Goal: Task Accomplishment & Management: Complete application form

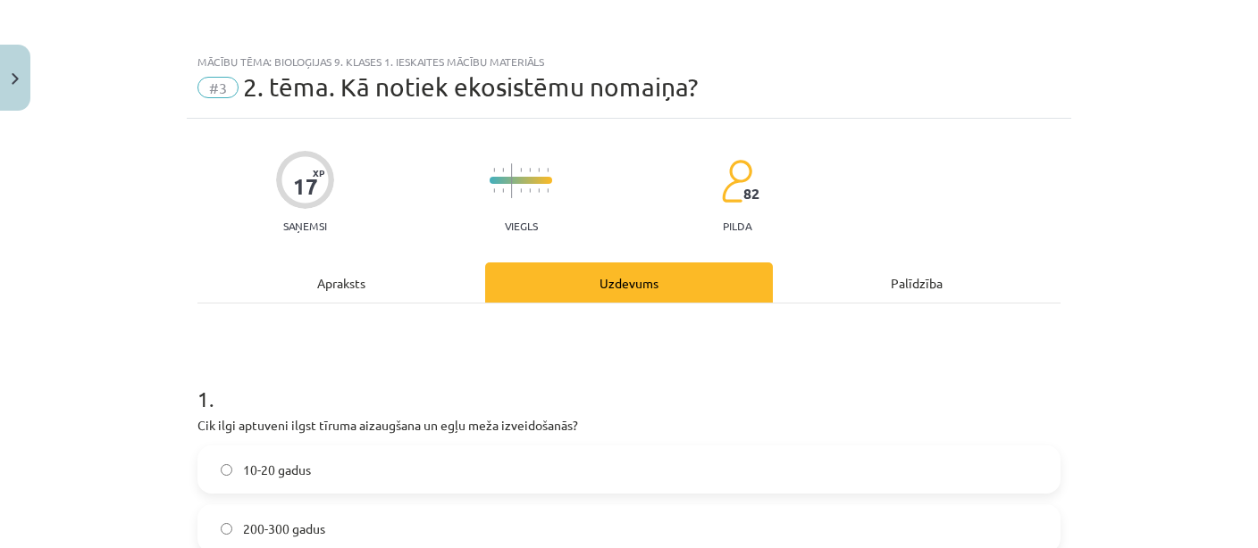
scroll to position [2786, 0]
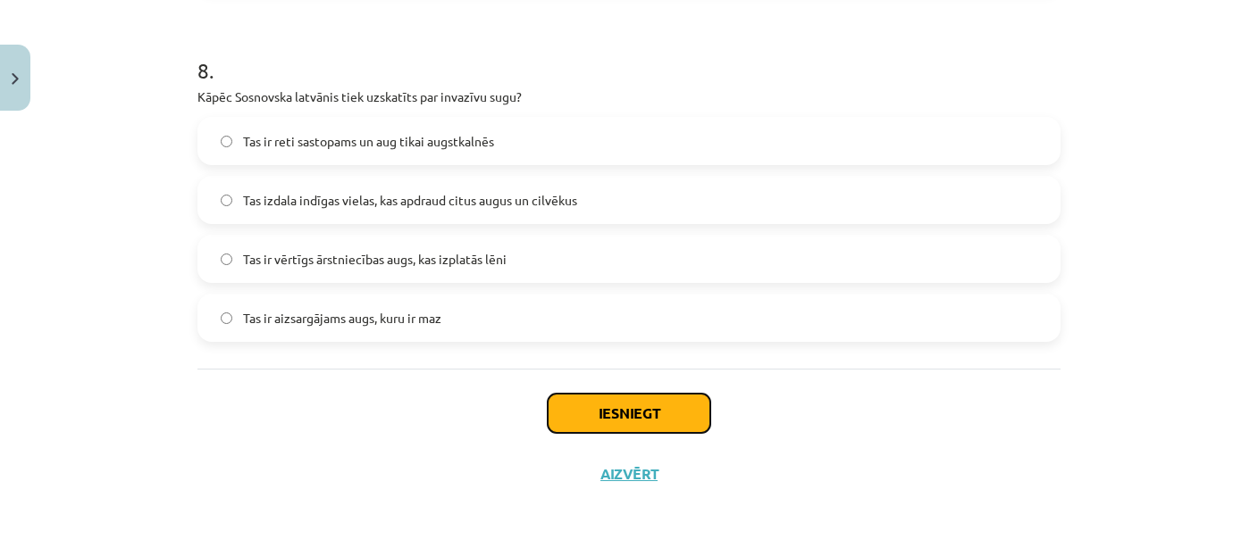
click at [608, 409] on button "Iesniegt" at bounding box center [629, 413] width 163 height 39
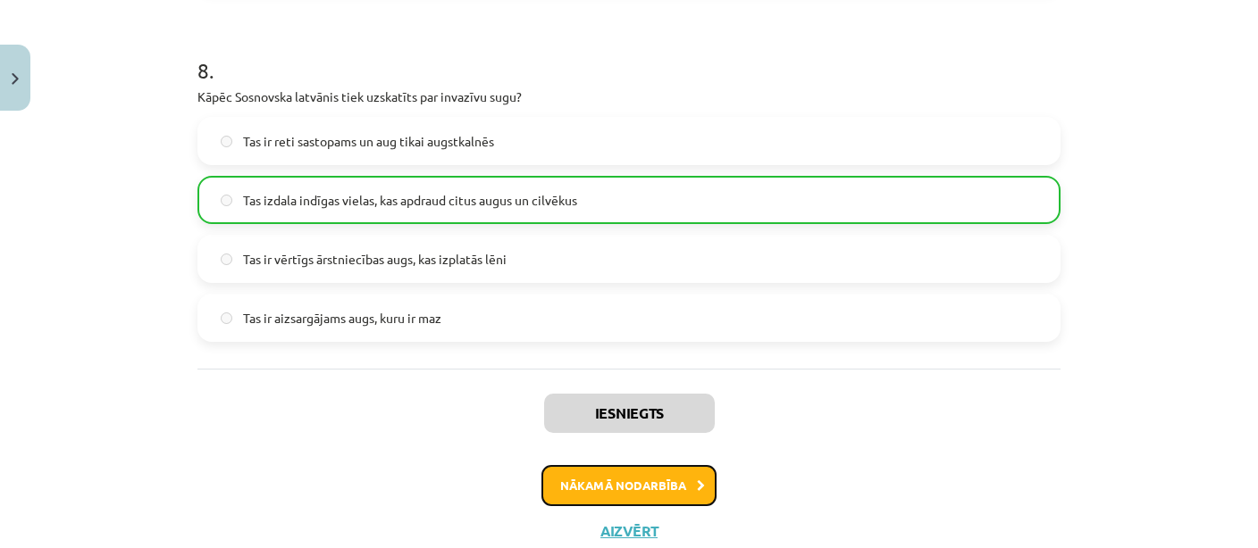
click at [657, 502] on button "Nākamā nodarbība" at bounding box center [628, 485] width 175 height 41
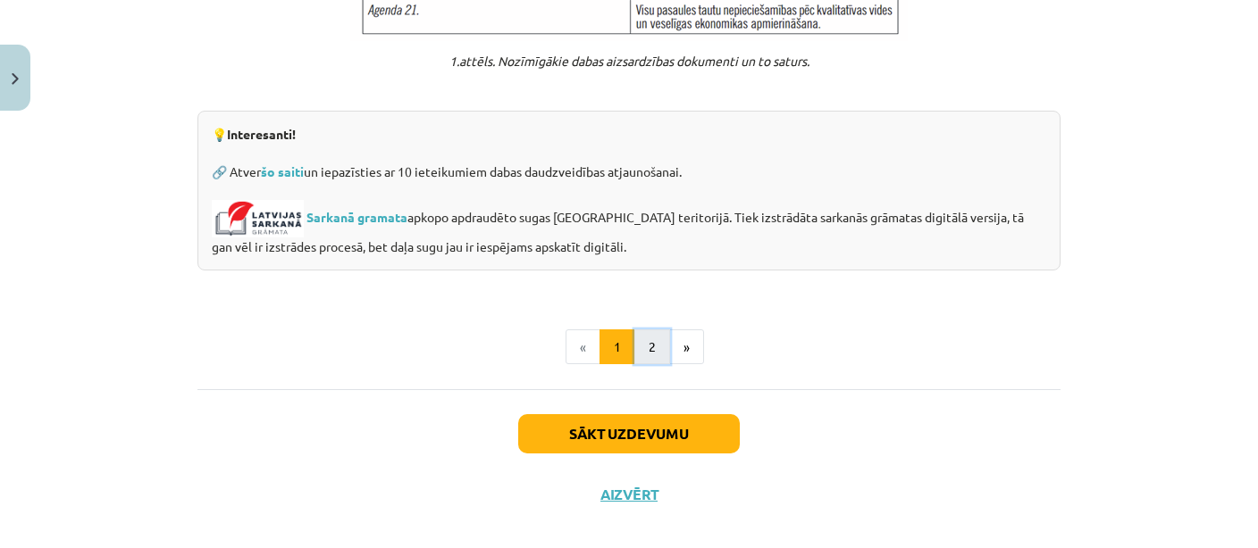
click at [640, 330] on button "2" at bounding box center [652, 348] width 36 height 36
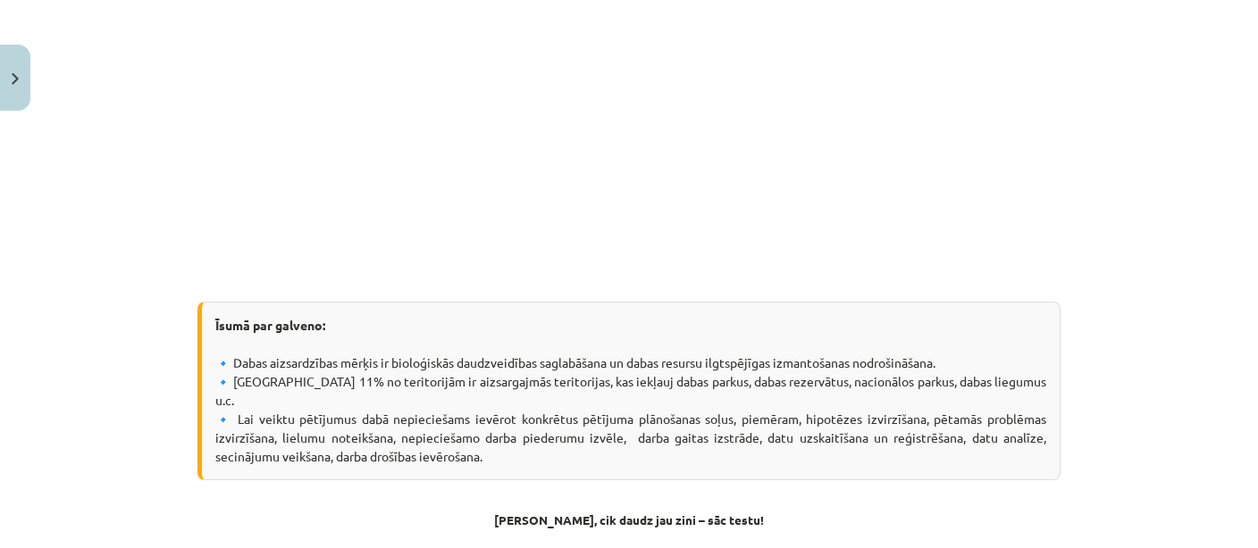
scroll to position [757, 0]
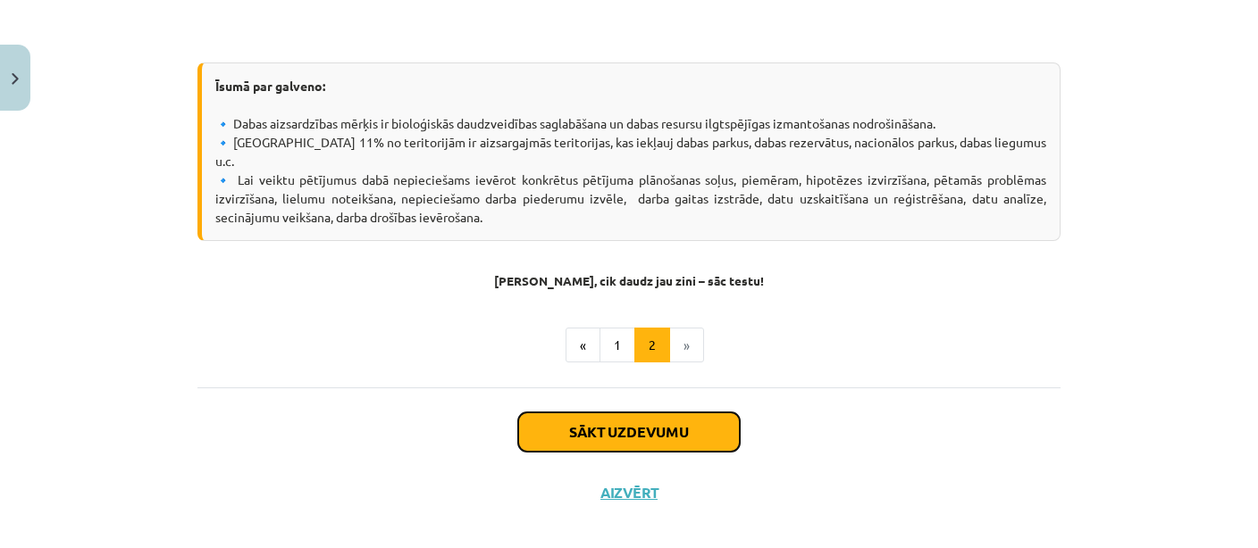
click at [645, 422] on button "Sākt uzdevumu" at bounding box center [629, 432] width 222 height 39
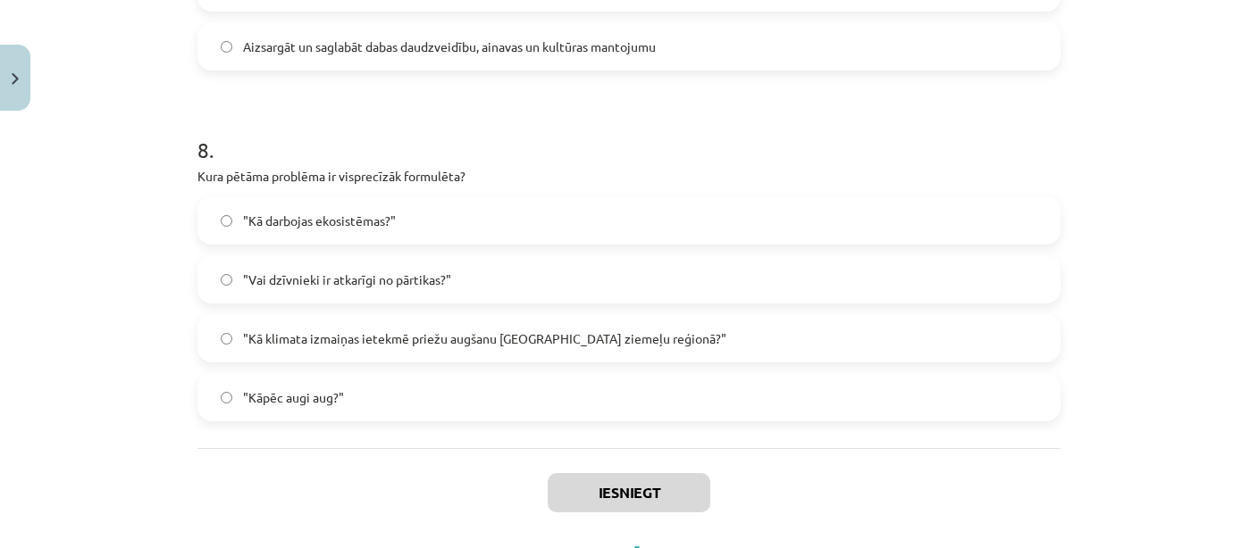
scroll to position [2882, 0]
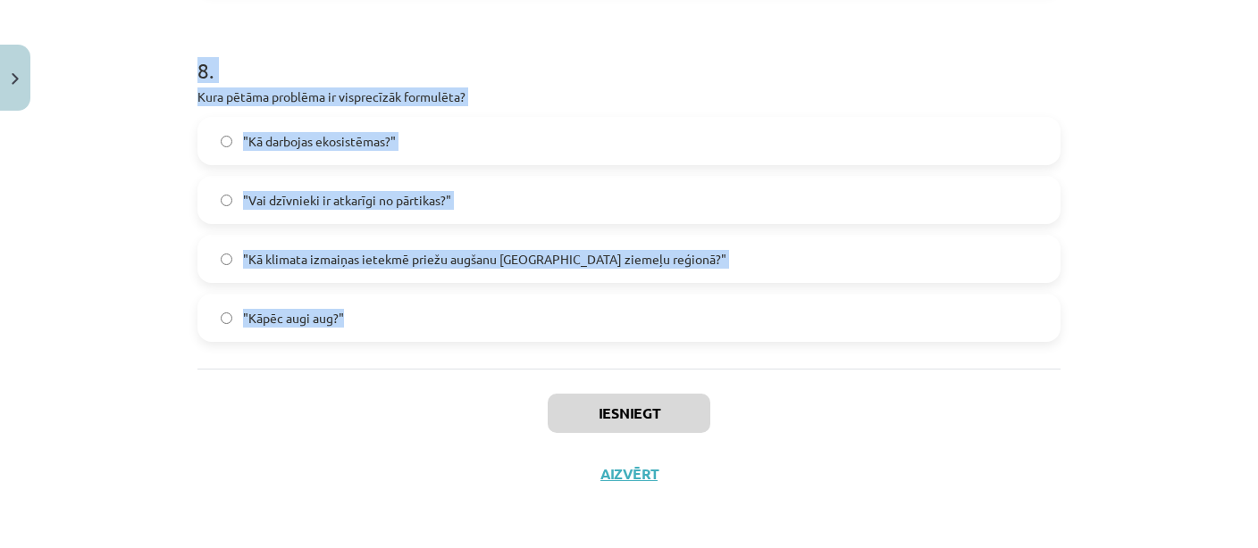
drag, startPoint x: 188, startPoint y: 350, endPoint x: 434, endPoint y: 334, distance: 247.0
copy form "9 . Lor ip dolorsi ametc adipiscingel seddoeiusm? Temp incididun ut laboreetdol…"
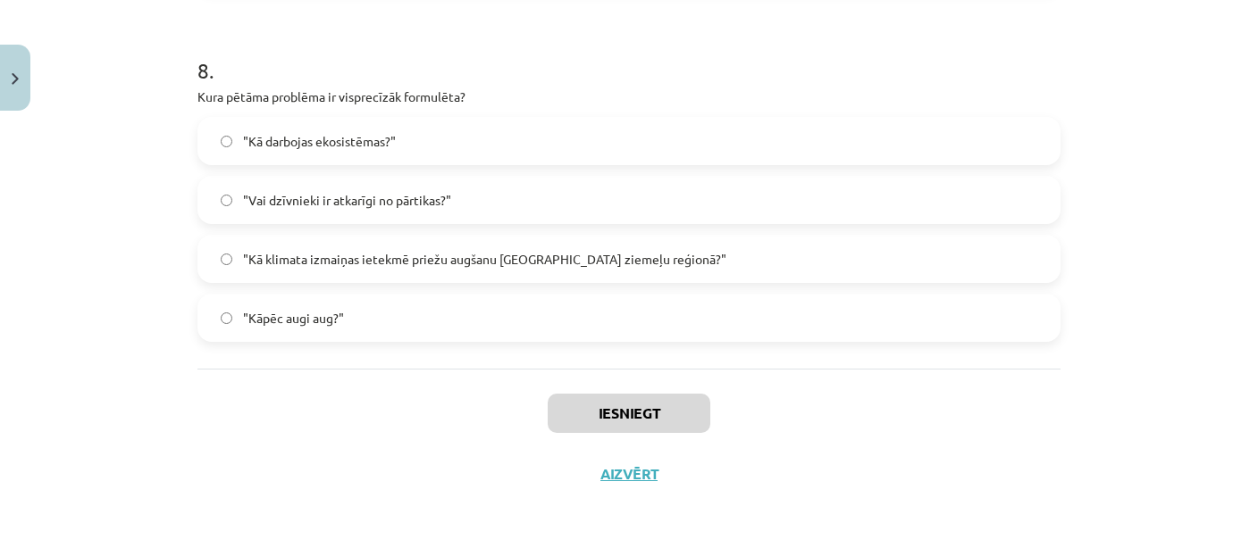
click at [155, 456] on div "Mācību tēma: Bioloģijas 9. klases 1. ieskaites mācību materiāls #4 3. tēma. Kāp…" at bounding box center [629, 274] width 1258 height 548
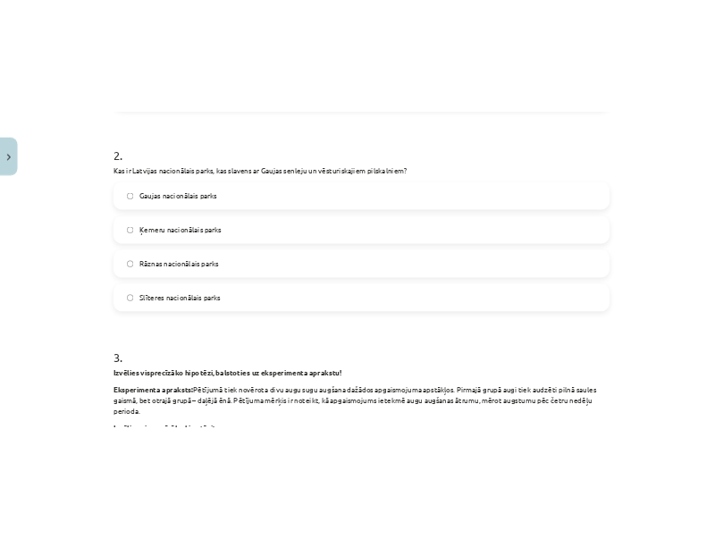
scroll to position [289, 0]
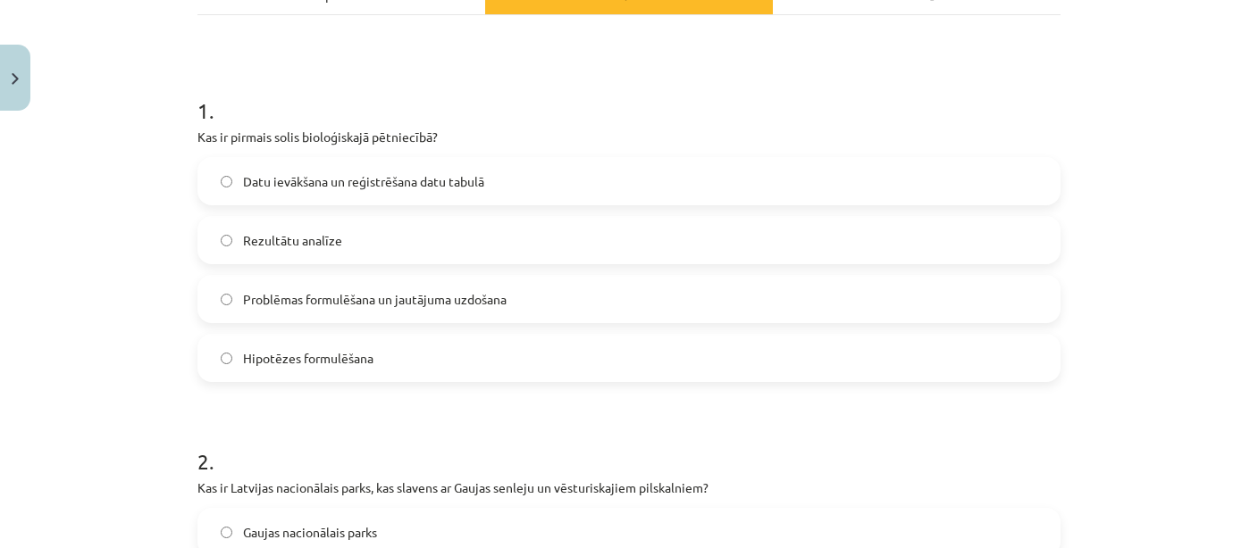
click at [312, 305] on span "Problēmas formulēšana un jautājuma uzdošana" at bounding box center [374, 299] width 263 height 19
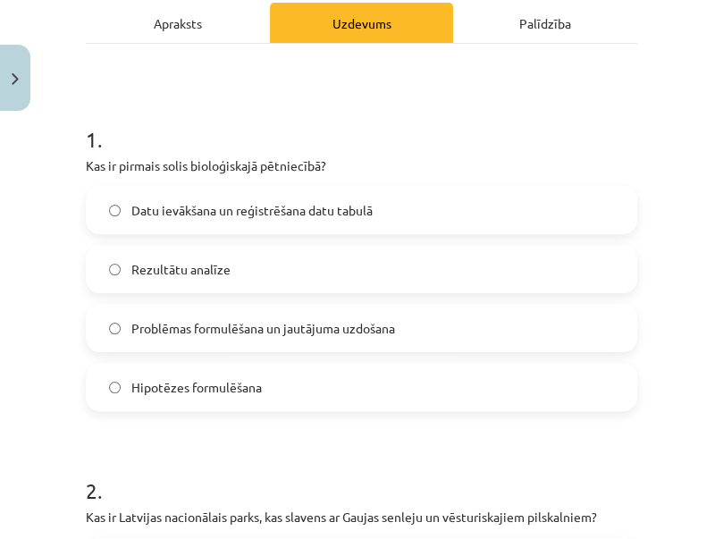
scroll to position [548, 0]
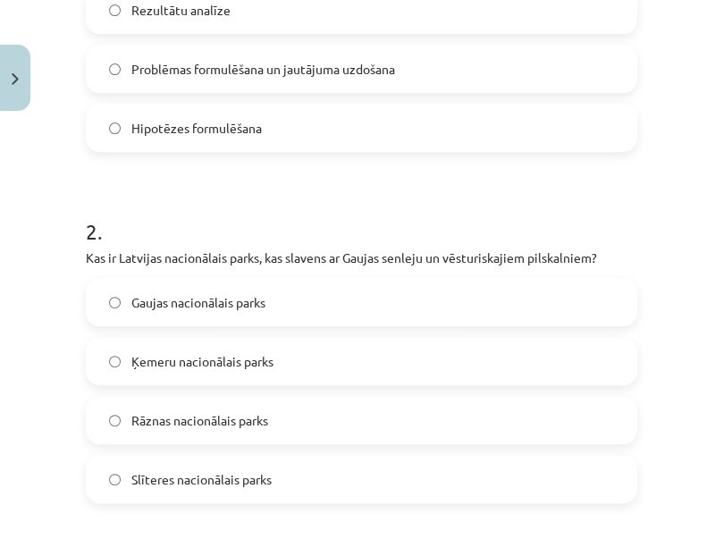
click at [253, 311] on label "Gaujas nacionālais parks" at bounding box center [362, 302] width 548 height 45
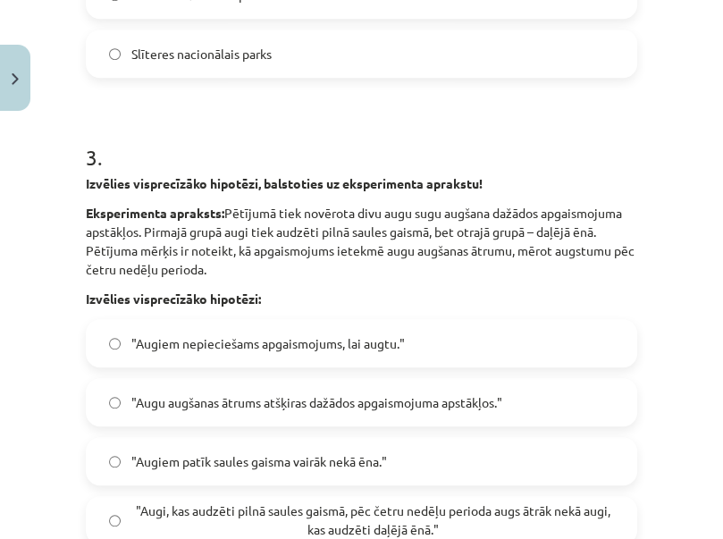
scroll to position [1066, 0]
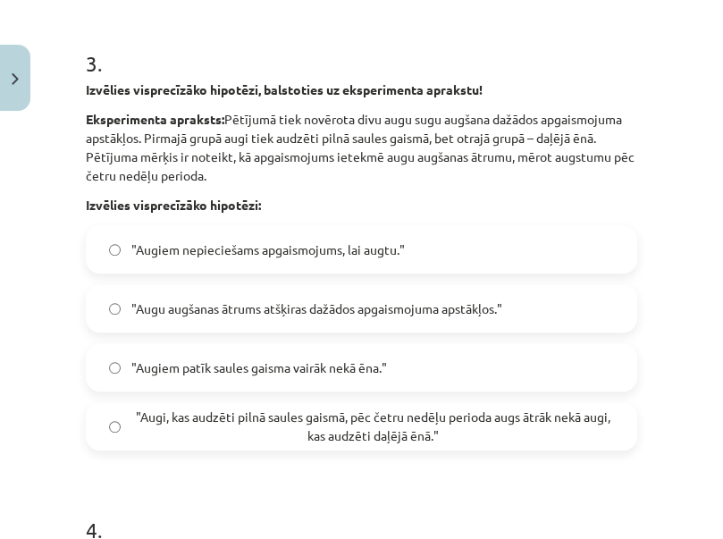
click at [253, 311] on span ""Augu augšanas ātrums atšķiras dažādos apgaismojuma apstākļos."" at bounding box center [316, 308] width 371 height 19
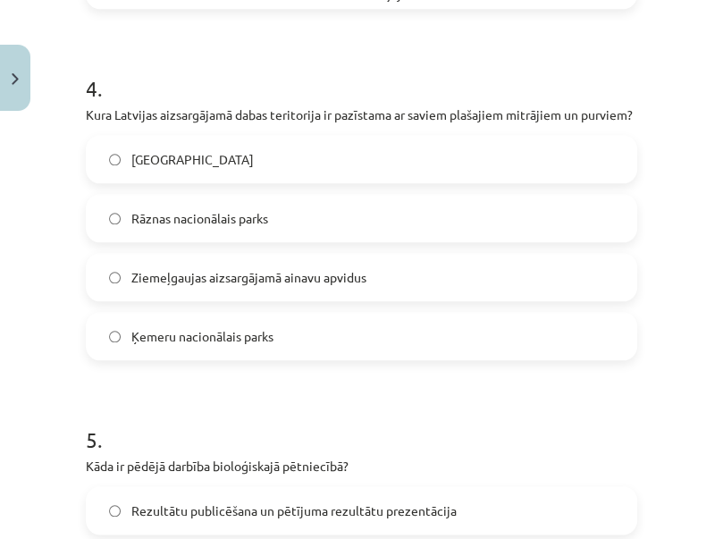
scroll to position [1585, 0]
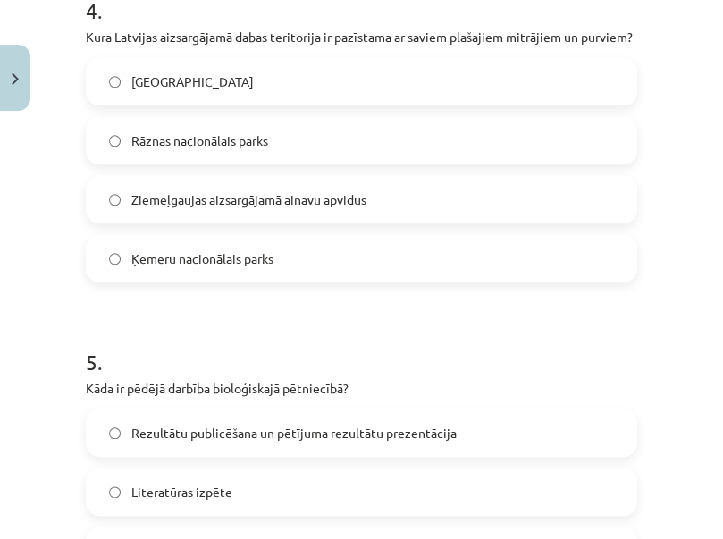
click at [247, 257] on span "Ķemeru nacionālais parks" at bounding box center [202, 258] width 142 height 19
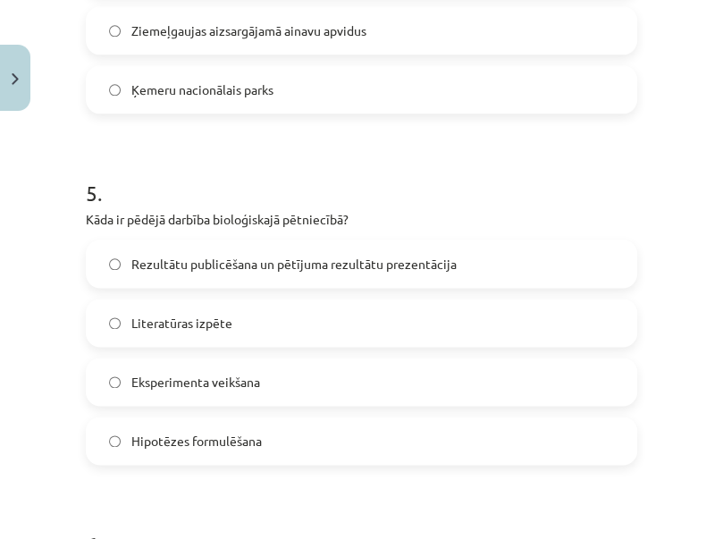
scroll to position [1844, 0]
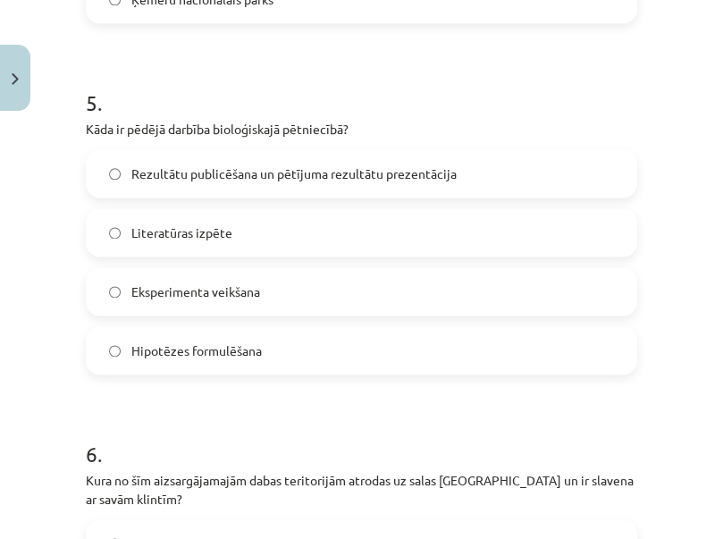
click at [281, 166] on span "Rezultātu publicēšana un pētījuma rezultātu prezentācija" at bounding box center [293, 173] width 325 height 19
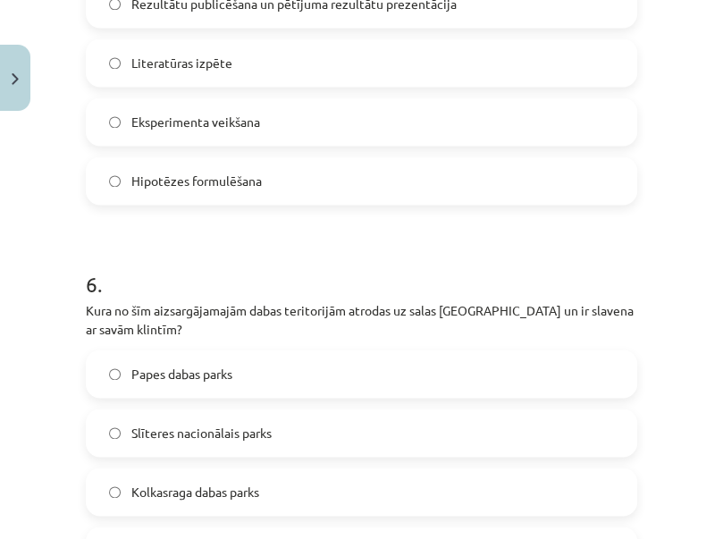
scroll to position [2104, 0]
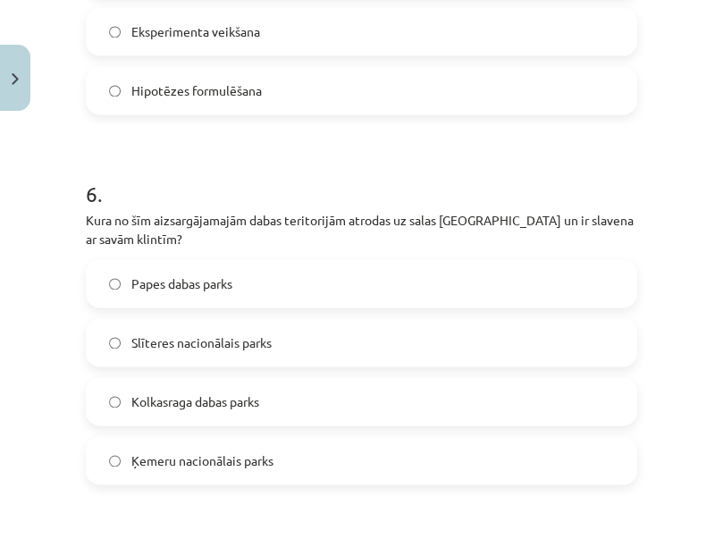
click at [251, 333] on span "Slīteres nacionālais parks" at bounding box center [201, 342] width 140 height 19
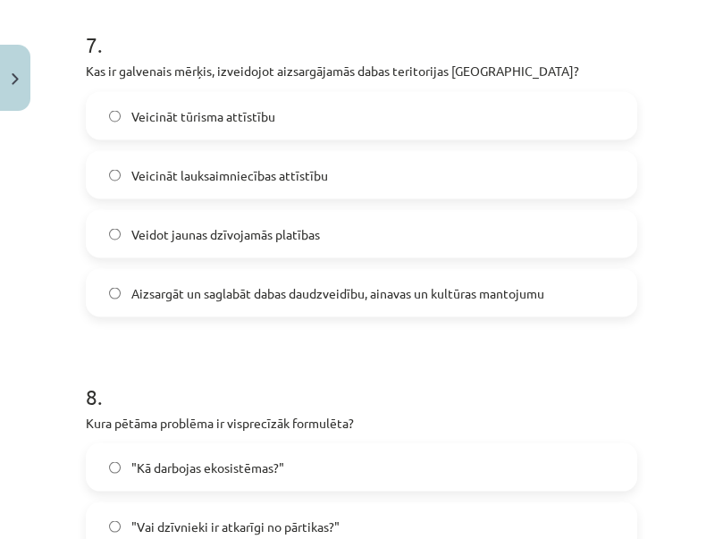
click at [318, 308] on label "Aizsargāt un saglabāt dabas daudzveidību, ainavas un kultūras mantojumu" at bounding box center [362, 292] width 548 height 45
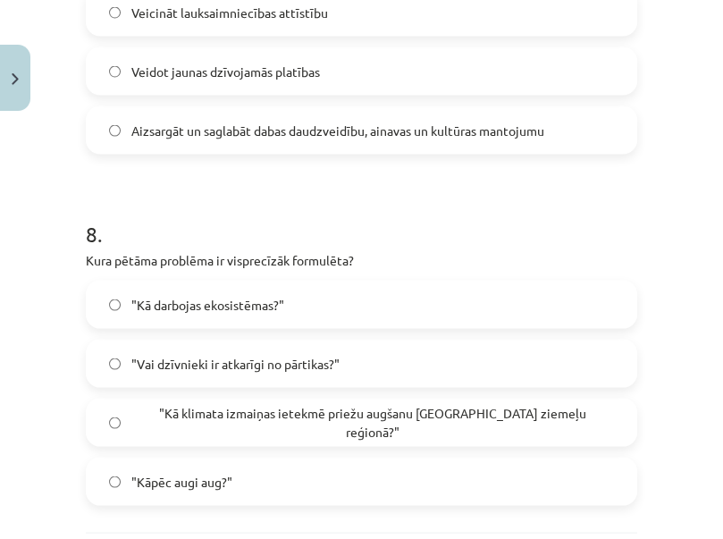
scroll to position [2882, 0]
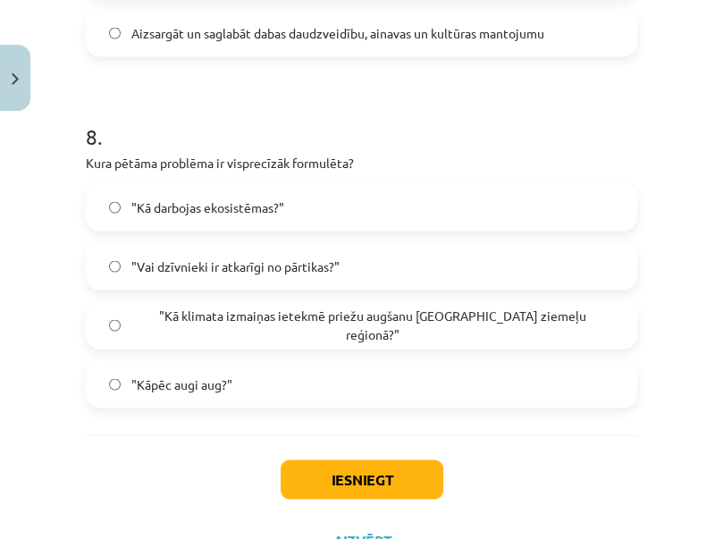
click at [391, 322] on span ""Kā klimata izmaiņas ietekmē priežu augšanu [GEOGRAPHIC_DATA] ziemeļu reģionā?"" at bounding box center [372, 325] width 482 height 38
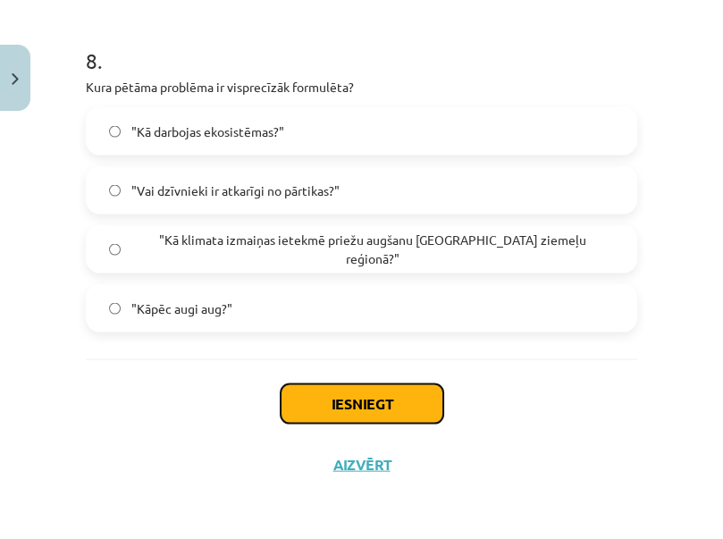
click at [367, 392] on button "Iesniegt" at bounding box center [361, 403] width 163 height 39
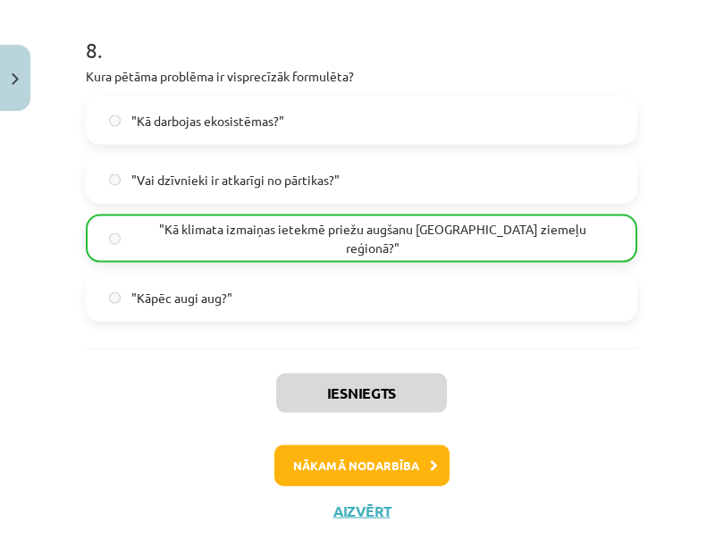
scroll to position [3015, 0]
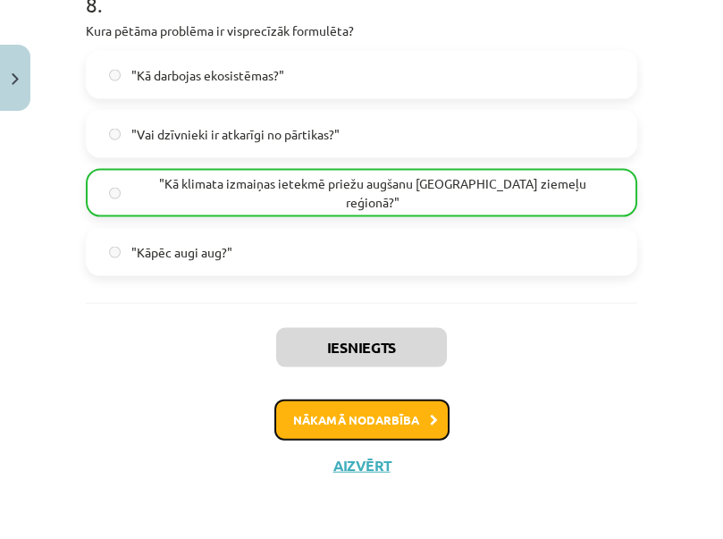
click at [384, 414] on button "Nākamā nodarbība" at bounding box center [361, 419] width 175 height 41
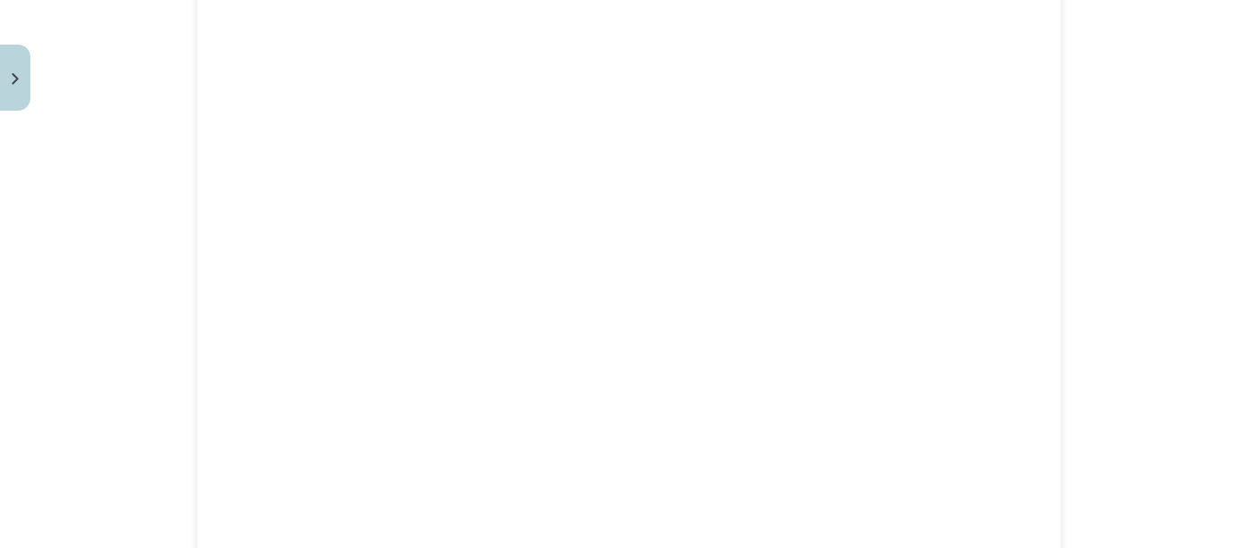
scroll to position [2059, 0]
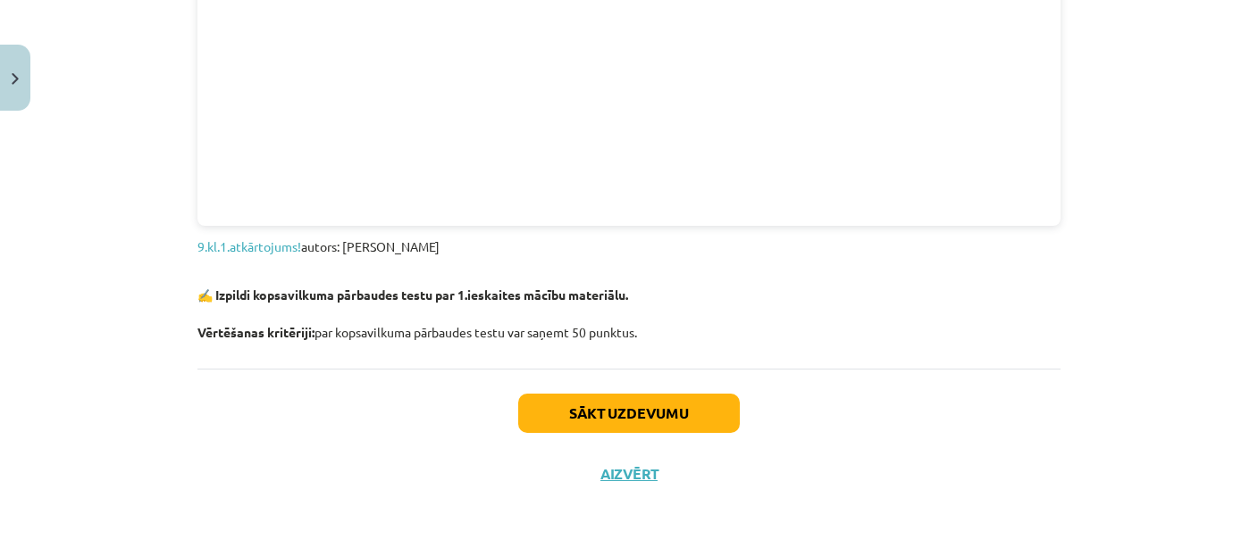
click at [603, 436] on div "Sākt uzdevumu Aizvērt" at bounding box center [628, 431] width 863 height 125
click at [603, 417] on button "Sākt uzdevumu" at bounding box center [629, 413] width 222 height 39
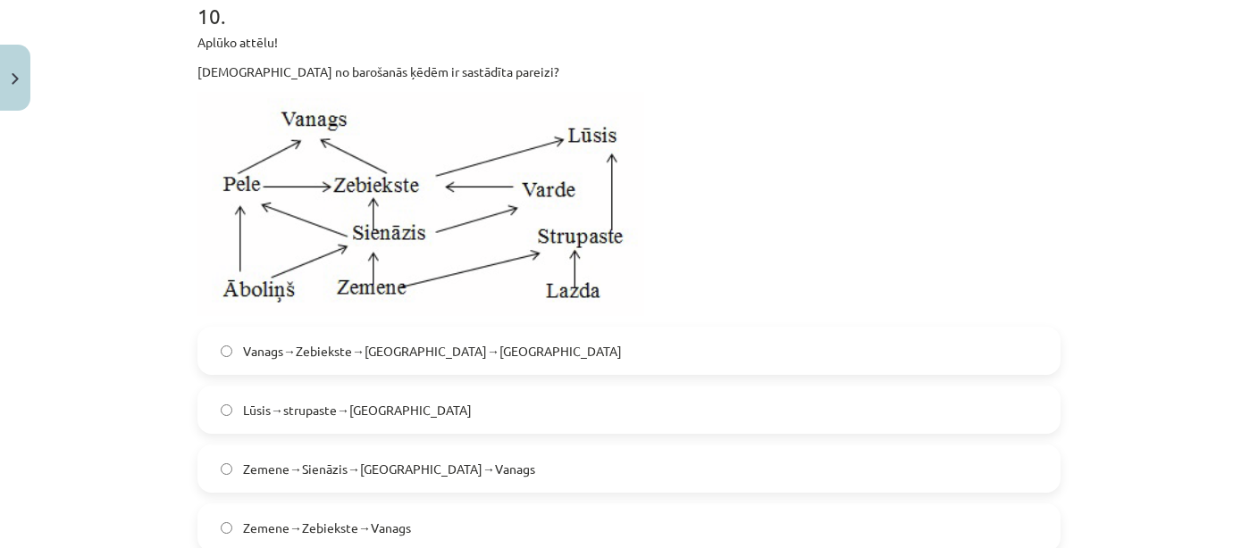
scroll to position [4222, 0]
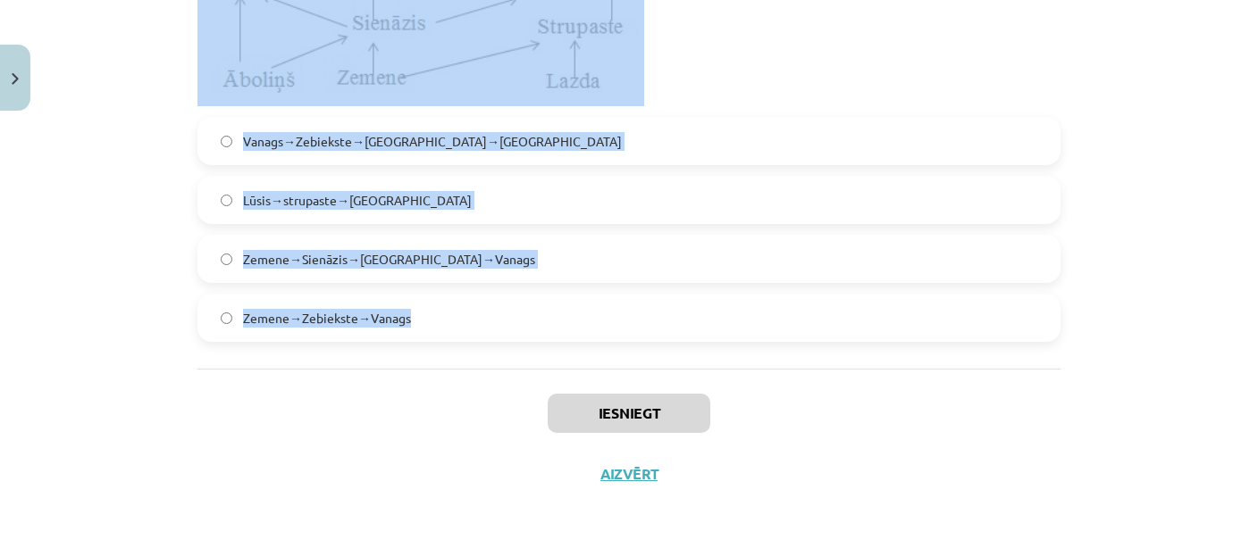
drag, startPoint x: 176, startPoint y: 356, endPoint x: 405, endPoint y: 472, distance: 256.0
click at [405, 472] on div "Mācību tēma: Bioloģijas 9. klases 1. ieskaites mācību materiāls #5 Noslēguma te…" at bounding box center [629, 274] width 1258 height 548
copy form "0 . Lore ipsum dolorsita consectetur adipiscin elits do eiusmo temporin? Utlabo…"
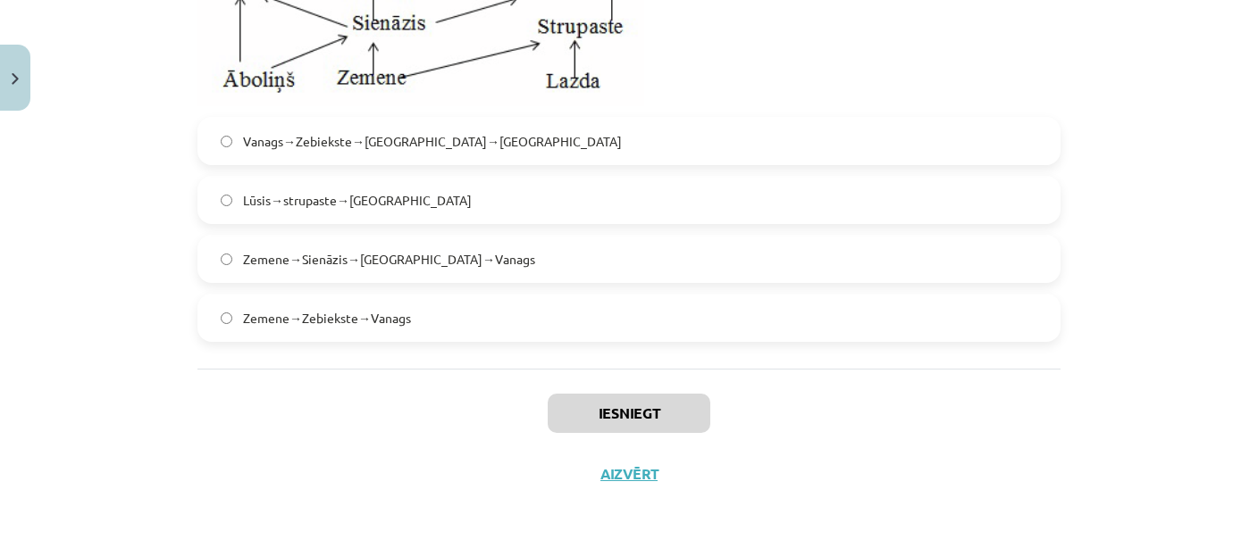
click at [270, 416] on div "Iesniegt Aizvērt" at bounding box center [628, 431] width 863 height 125
click at [1108, 146] on div "Mācību tēma: Bioloģijas 9. klases 1. ieskaites mācību materiāls #5 Noslēguma te…" at bounding box center [629, 274] width 1258 height 548
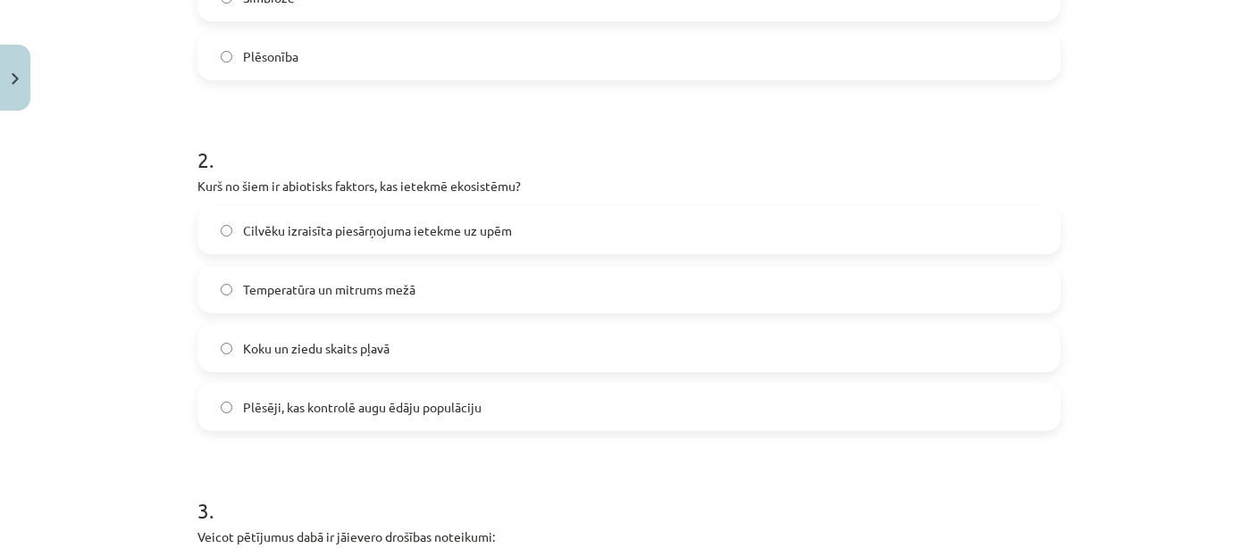
scroll to position [0, 0]
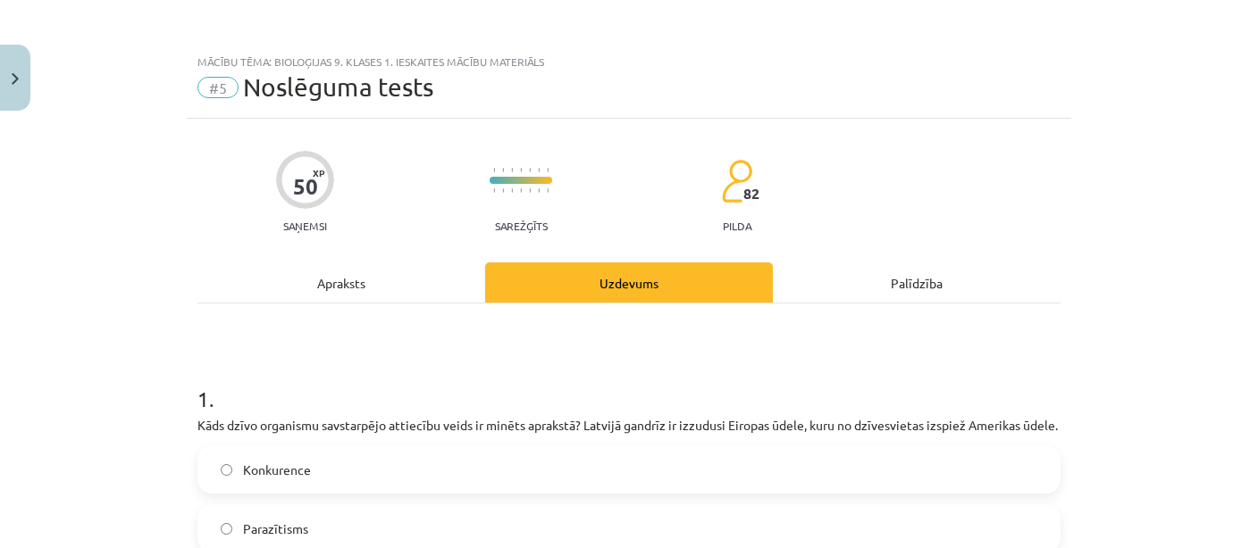
click at [121, 354] on div "Mācību tēma: Bioloģijas 9. klases 1. ieskaites mācību materiāls #5 Noslēguma te…" at bounding box center [629, 274] width 1258 height 548
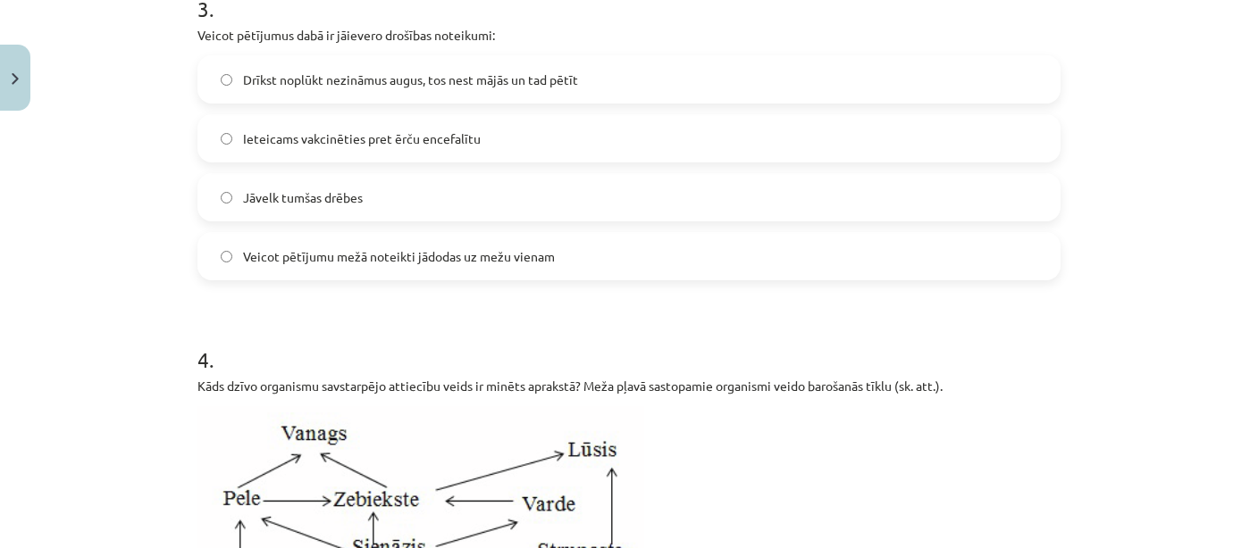
scroll to position [1038, 0]
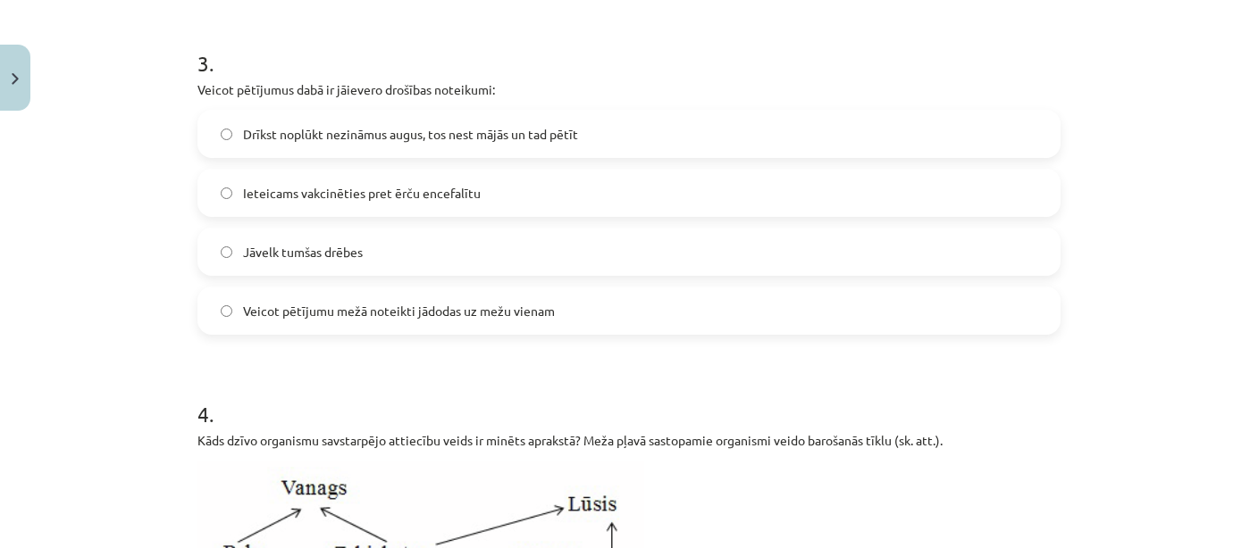
click at [279, 184] on span "Ieteicams vakcinēties pret ērču encefalītu" at bounding box center [362, 193] width 238 height 19
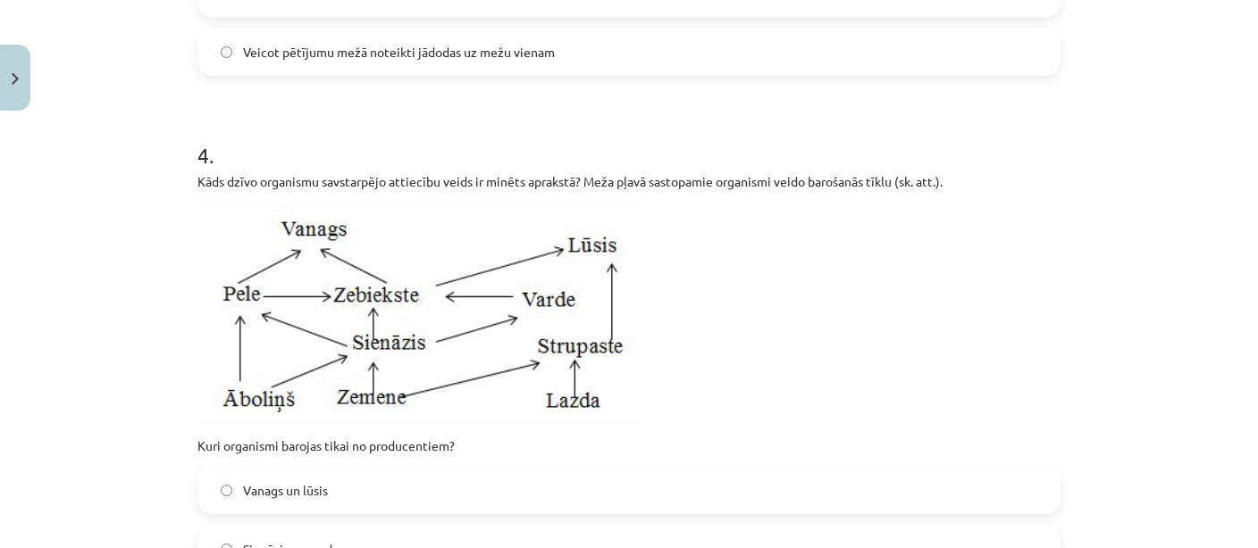
scroll to position [1557, 0]
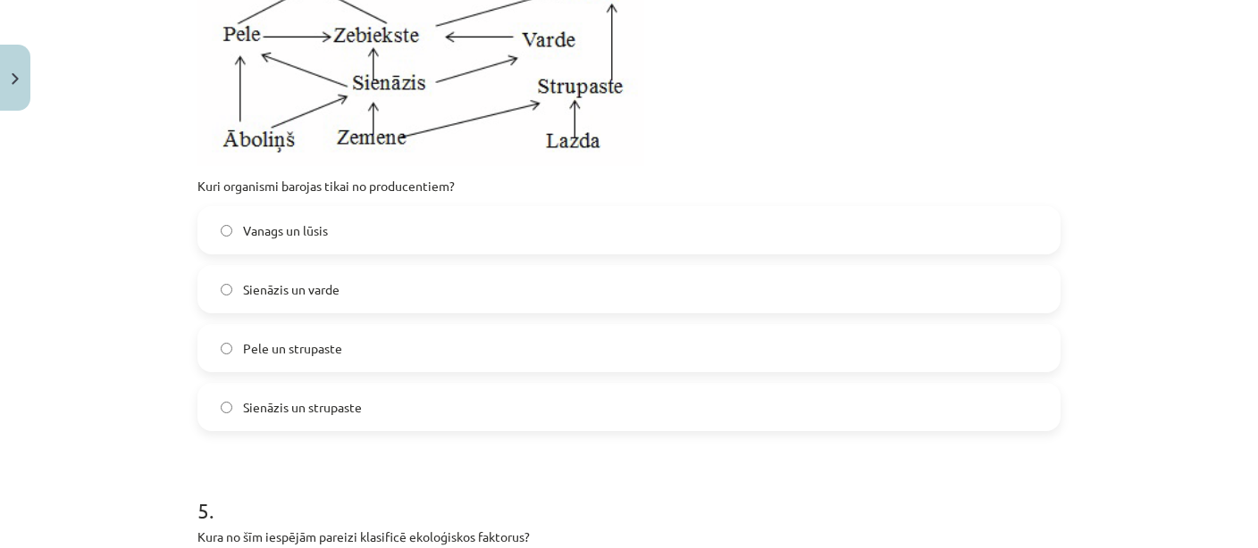
click at [312, 419] on label "Sienāzis un strupaste" at bounding box center [628, 407] width 859 height 45
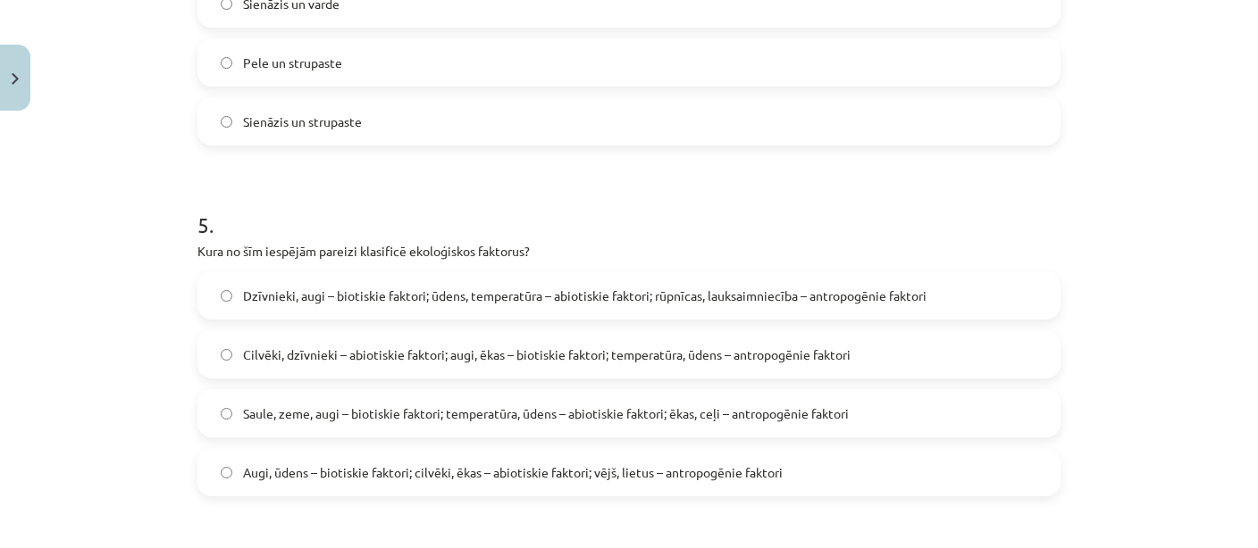
scroll to position [2075, 0]
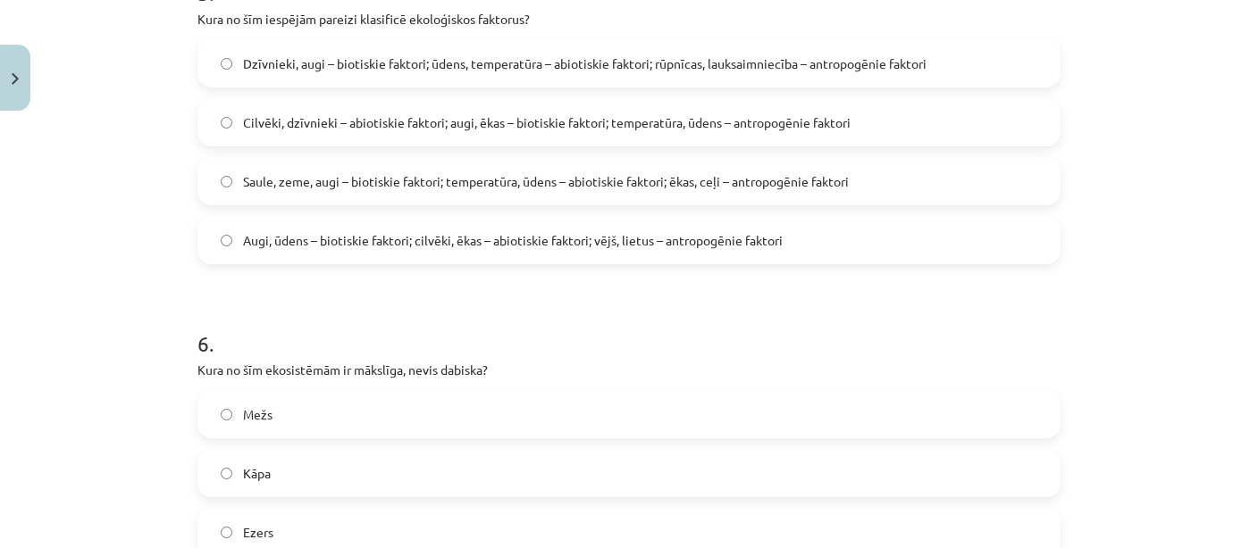
click at [374, 58] on span "Dzīvnieki, augi – biotiskie faktori; ūdens, temperatūra – abiotiskie faktori; r…" at bounding box center [584, 63] width 683 height 19
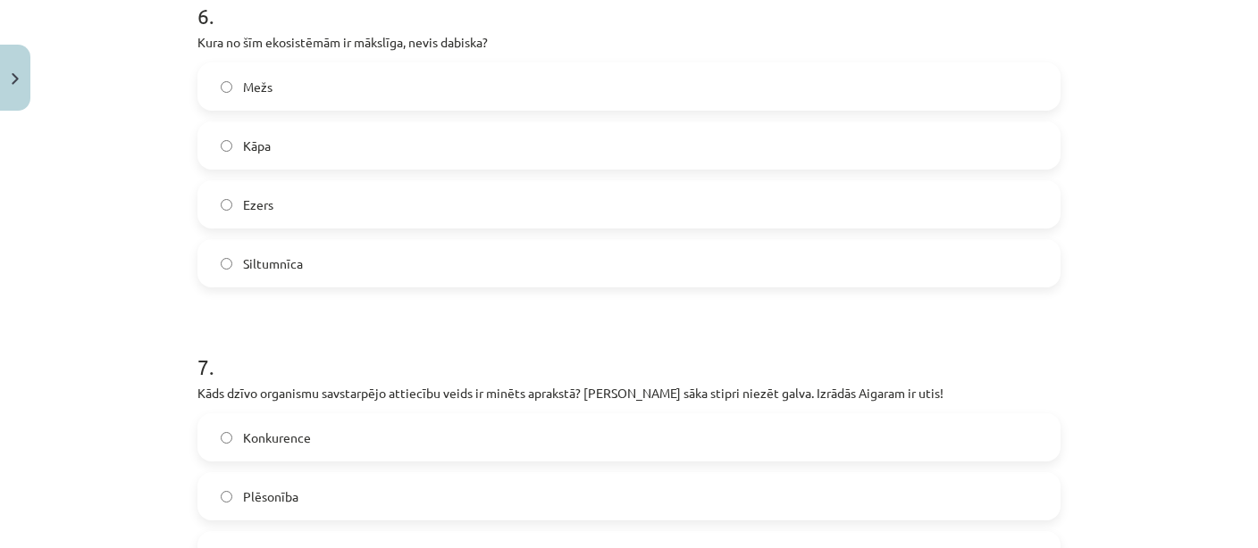
scroll to position [2594, 0]
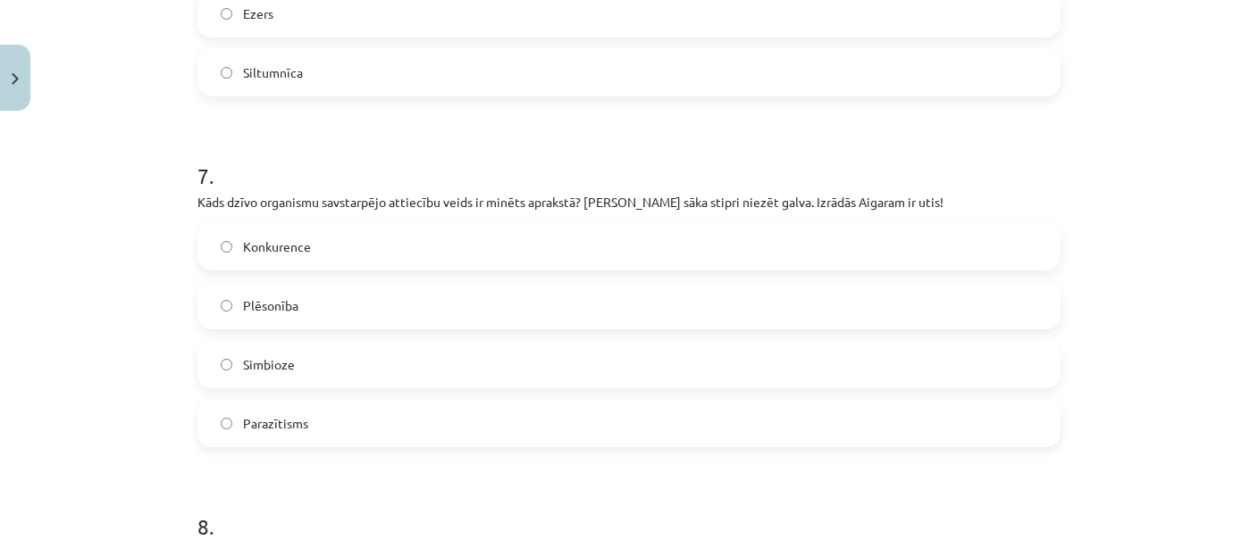
click at [301, 82] on label "Siltumnīca" at bounding box center [628, 72] width 859 height 45
click at [336, 421] on label "Parazītisms" at bounding box center [628, 423] width 859 height 45
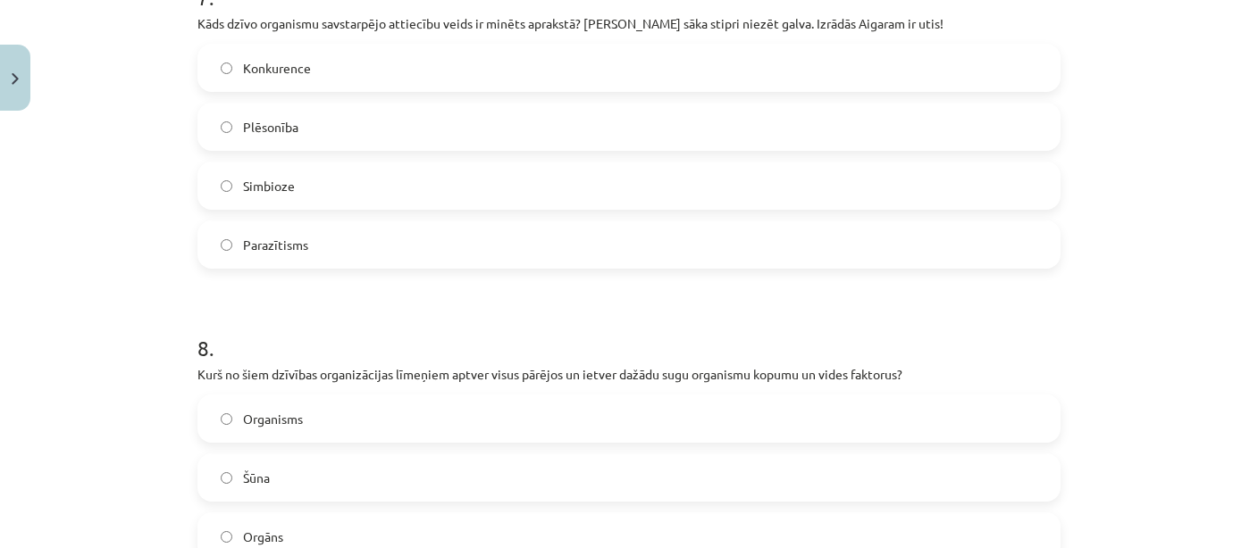
scroll to position [2854, 0]
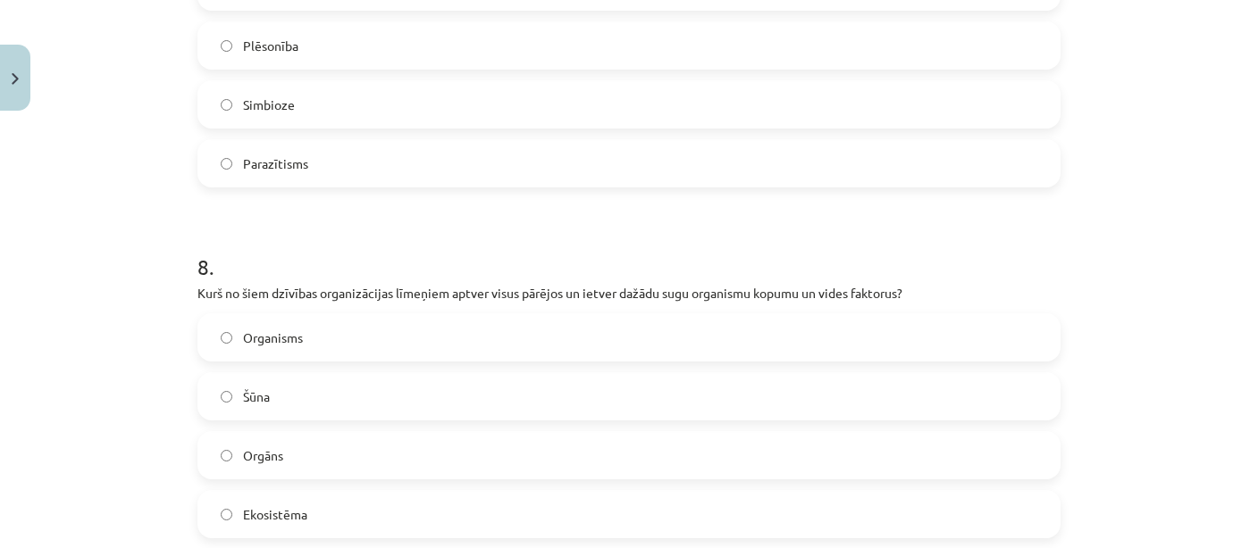
click at [328, 517] on label "Ekosistēma" at bounding box center [628, 514] width 859 height 45
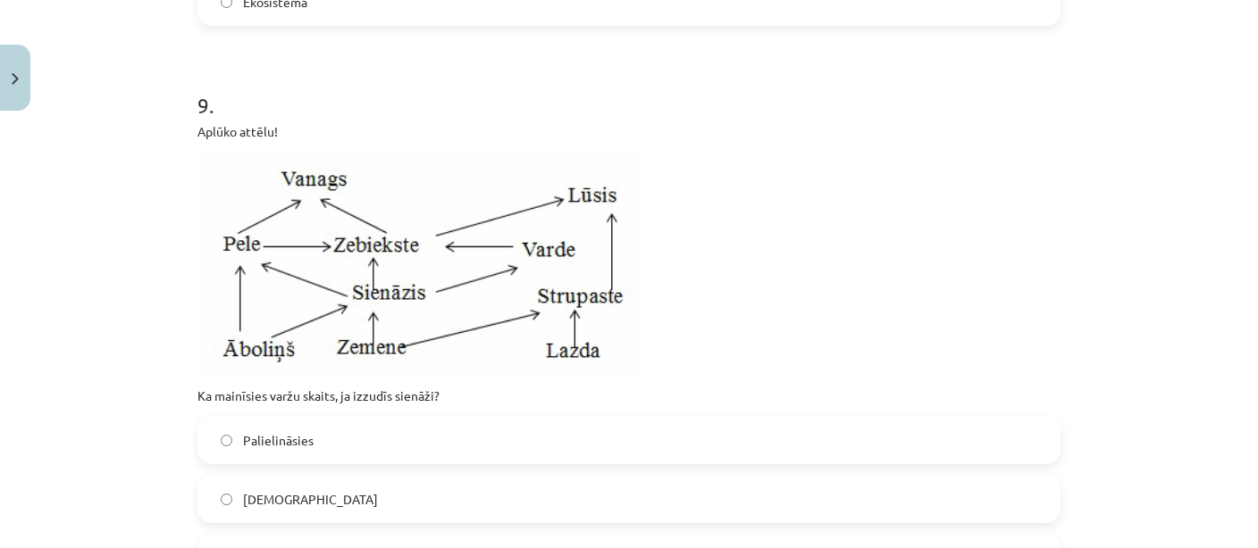
scroll to position [3372, 0]
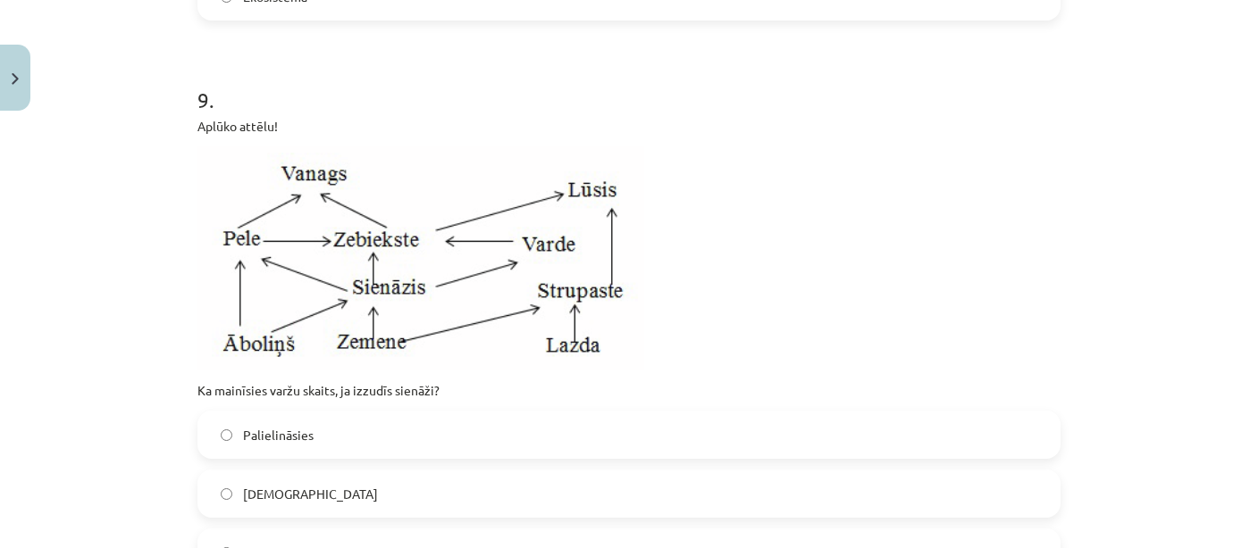
click at [313, 510] on label "[DEMOGRAPHIC_DATA]" at bounding box center [628, 494] width 859 height 45
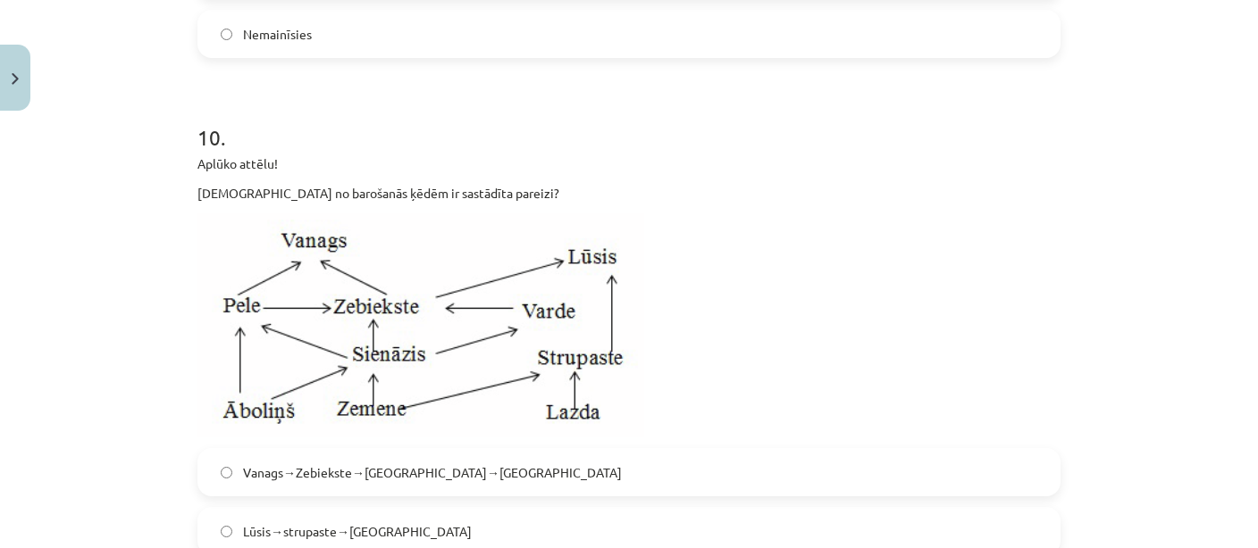
scroll to position [4151, 0]
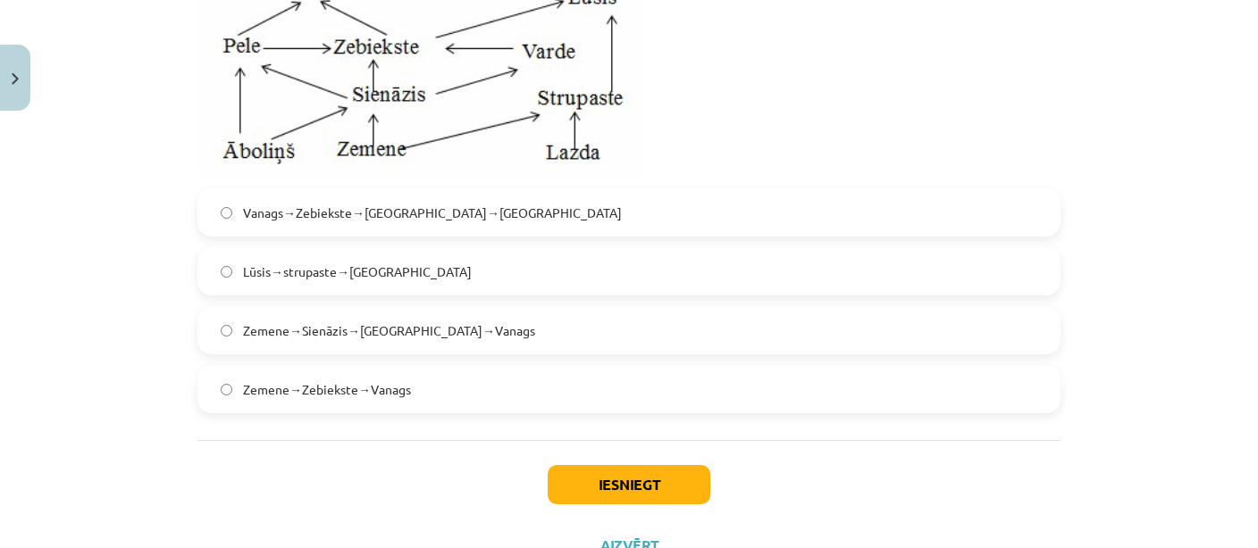
click at [364, 345] on label "Zemene→Sienāzis→[GEOGRAPHIC_DATA]→Vanags" at bounding box center [628, 330] width 859 height 45
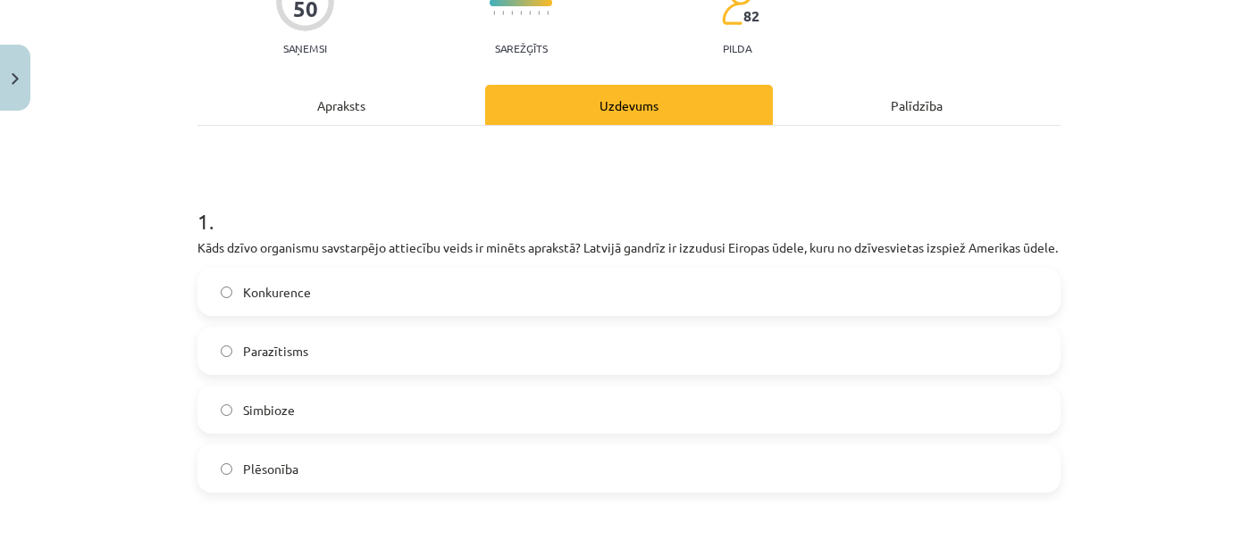
scroll to position [259, 0]
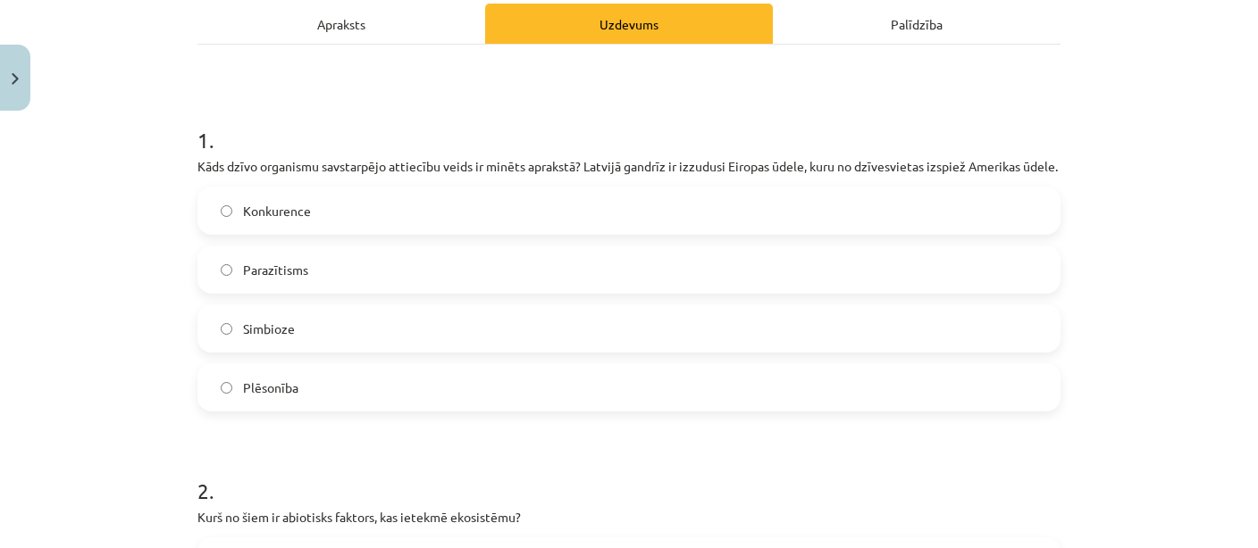
click at [246, 227] on label "Konkurence" at bounding box center [628, 210] width 859 height 45
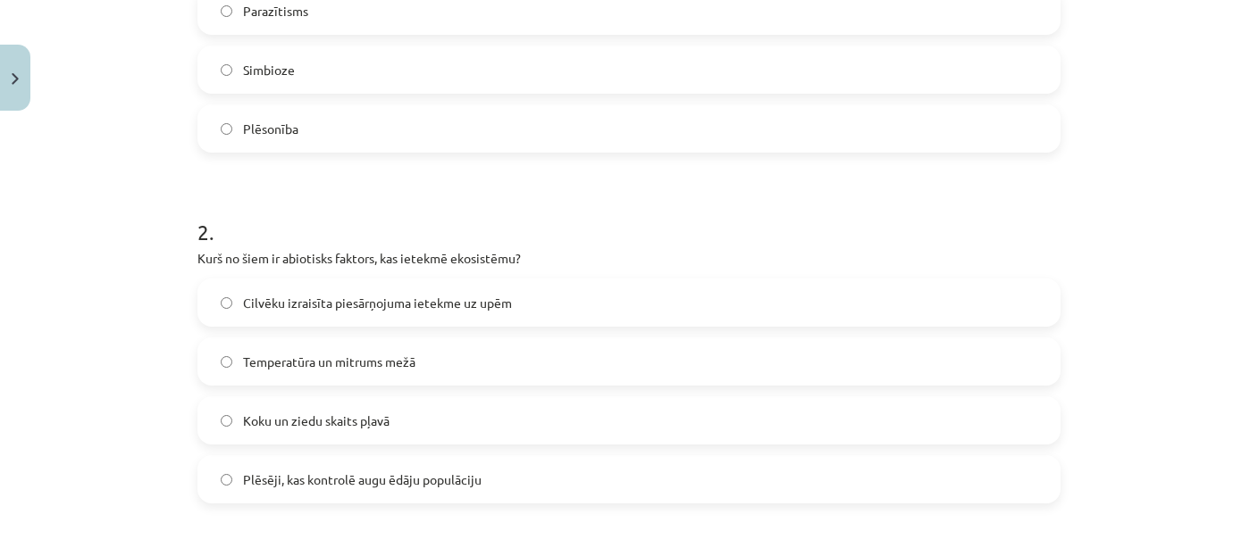
click at [268, 372] on label "Temperatūra un mitrums mežā" at bounding box center [628, 361] width 859 height 45
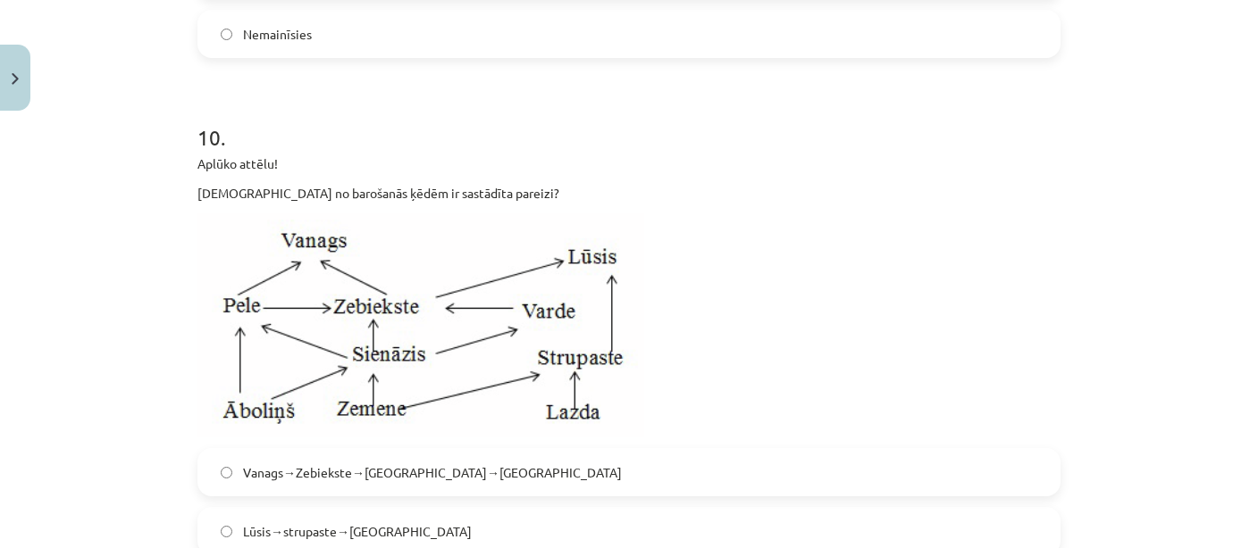
scroll to position [4222, 0]
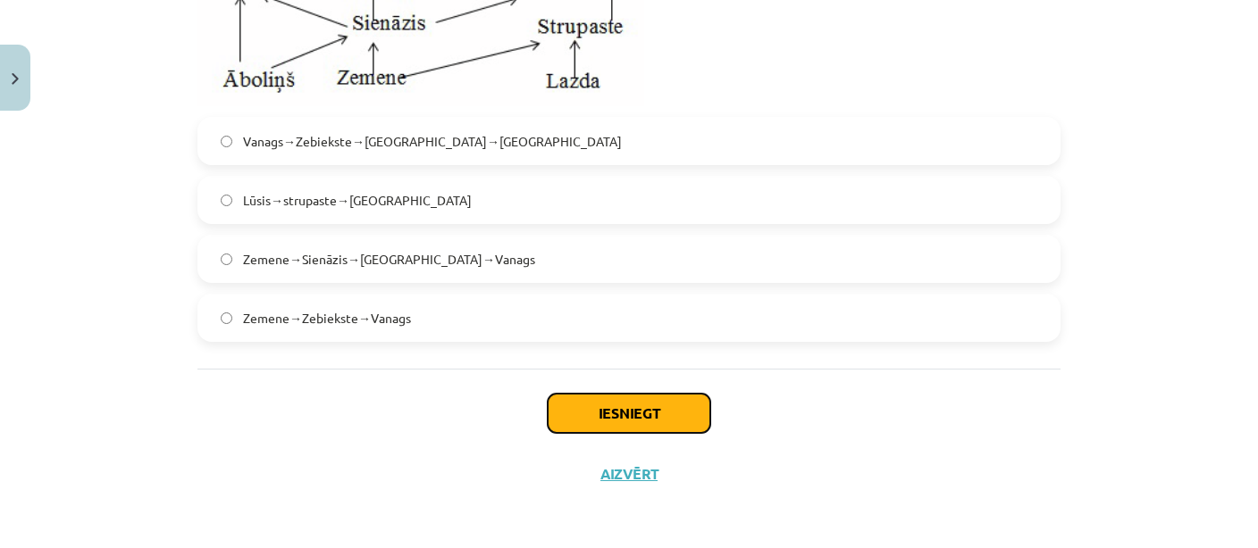
click at [565, 417] on button "Iesniegt" at bounding box center [629, 413] width 163 height 39
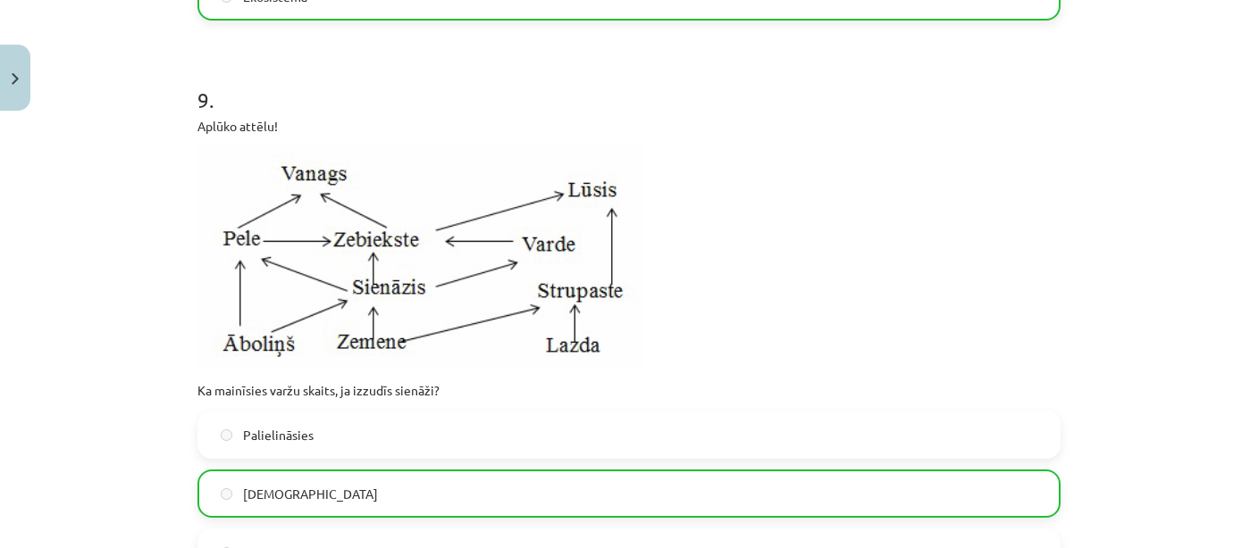
scroll to position [4278, 0]
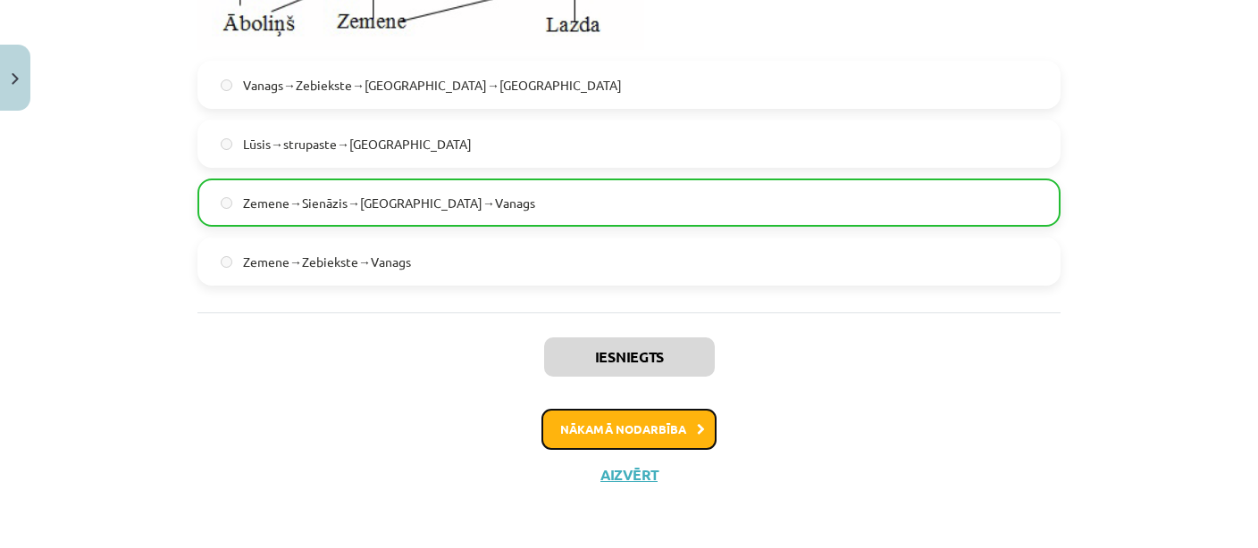
click at [685, 435] on button "Nākamā nodarbība" at bounding box center [628, 429] width 175 height 41
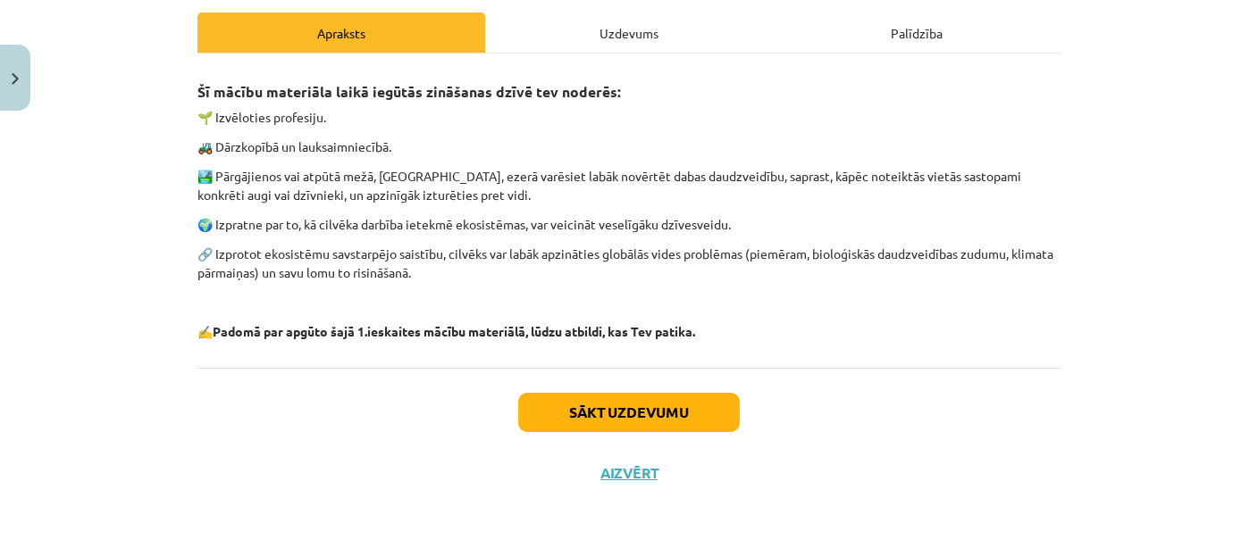
scroll to position [248, 0]
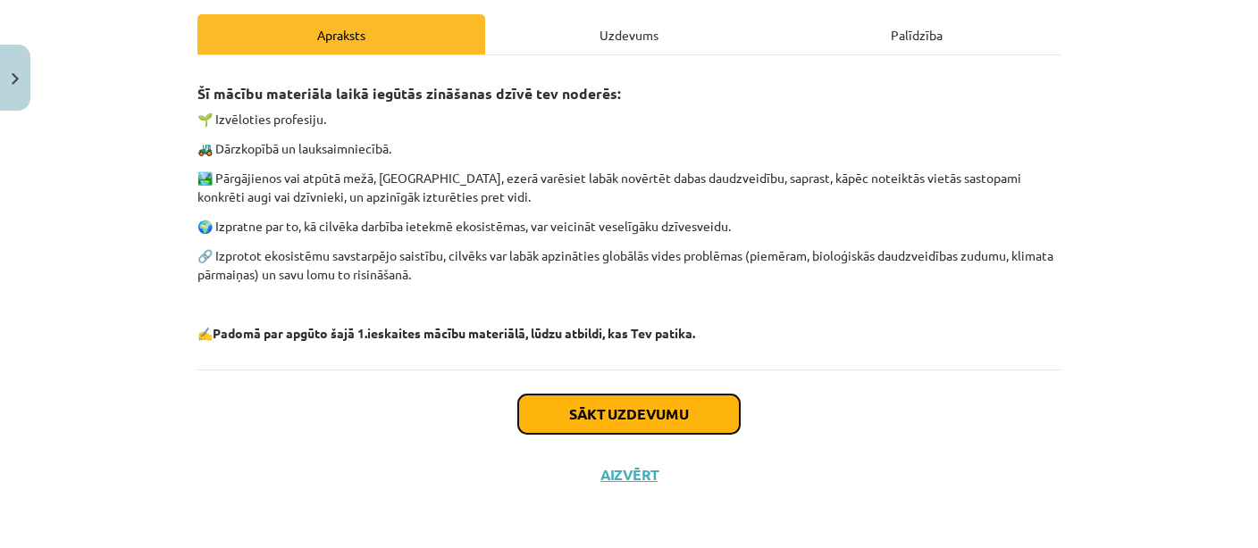
click at [709, 426] on button "Sākt uzdevumu" at bounding box center [629, 414] width 222 height 39
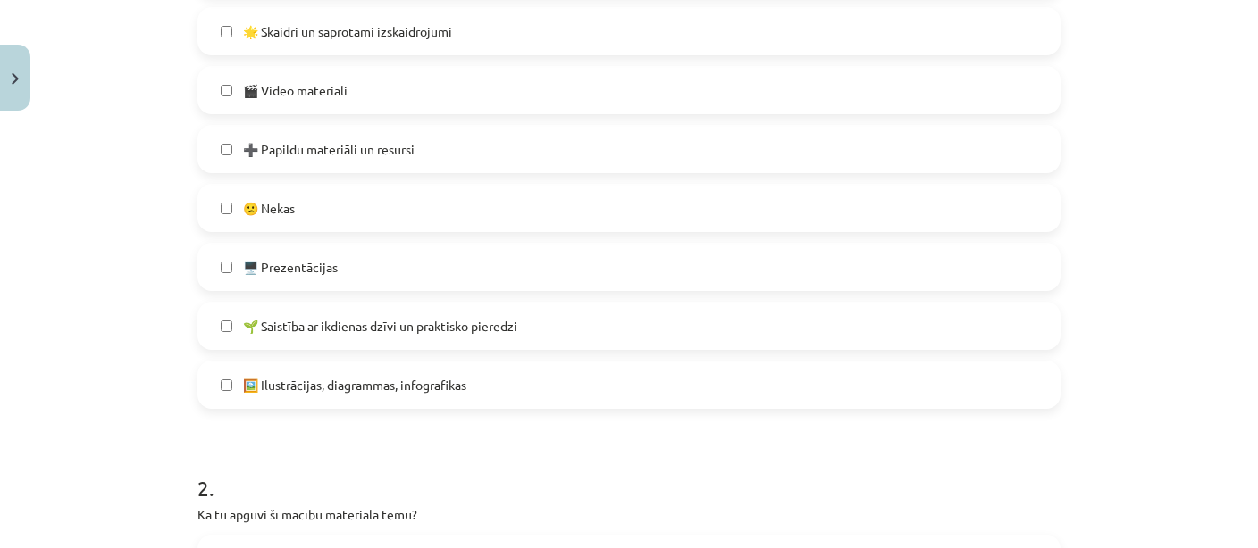
scroll to position [563, 0]
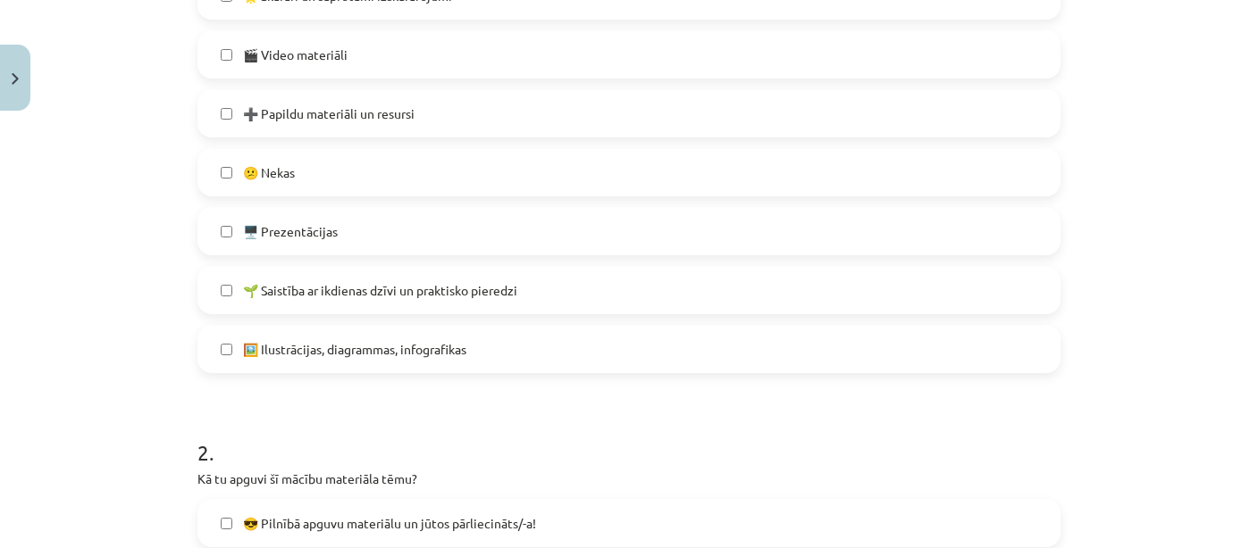
click at [289, 163] on span "😕 Nekas" at bounding box center [269, 172] width 52 height 19
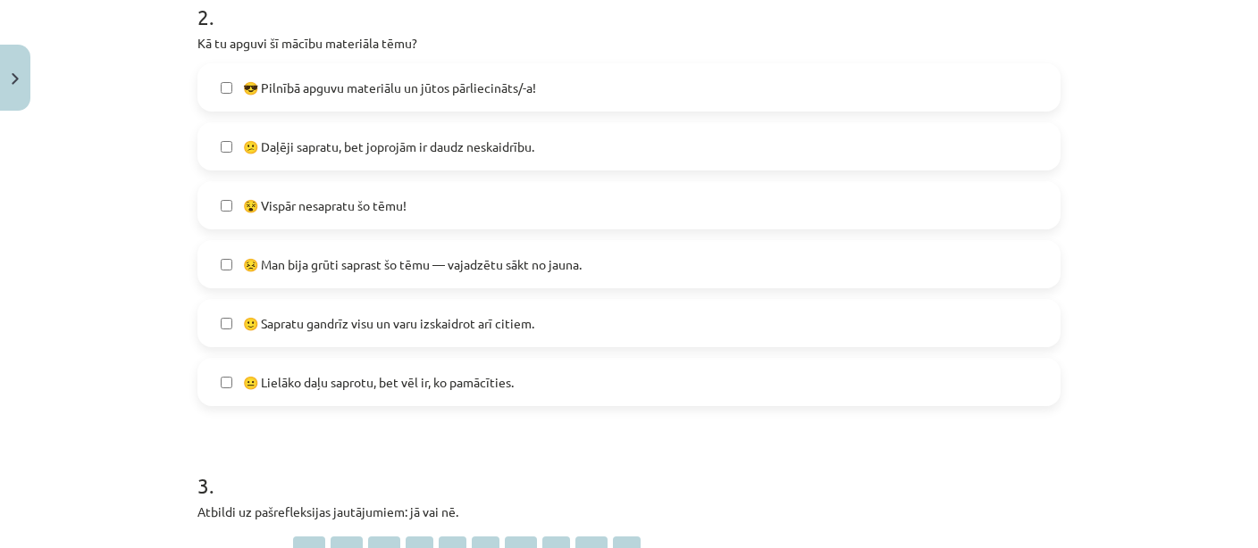
scroll to position [1082, 0]
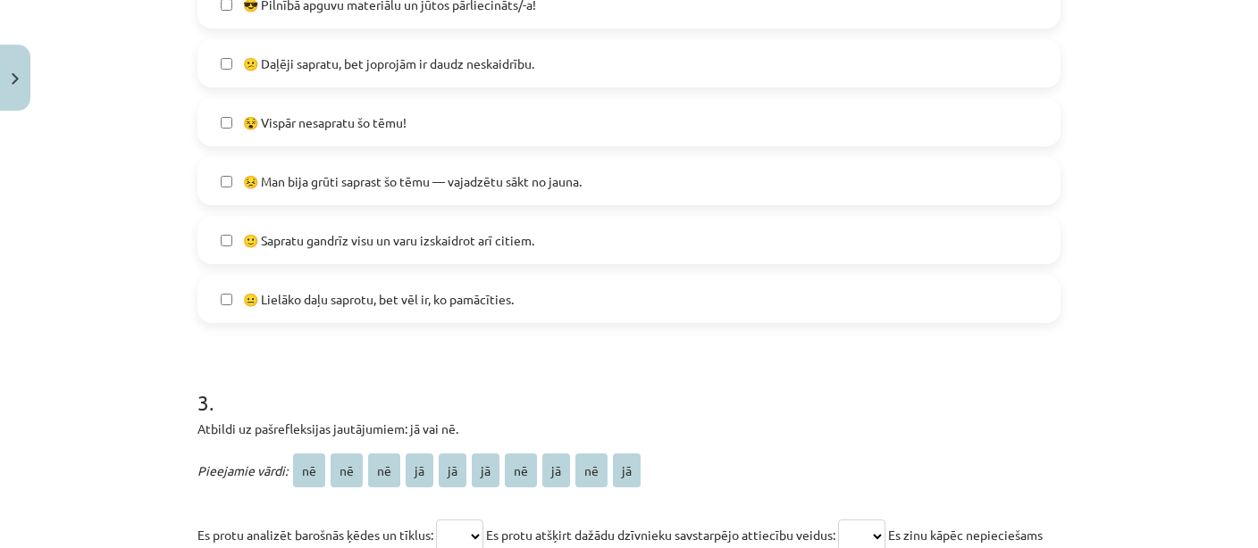
click at [297, 305] on span "😐 Lielāko daļu saprotu, bet vēl ir, ko pamācīties." at bounding box center [378, 299] width 271 height 19
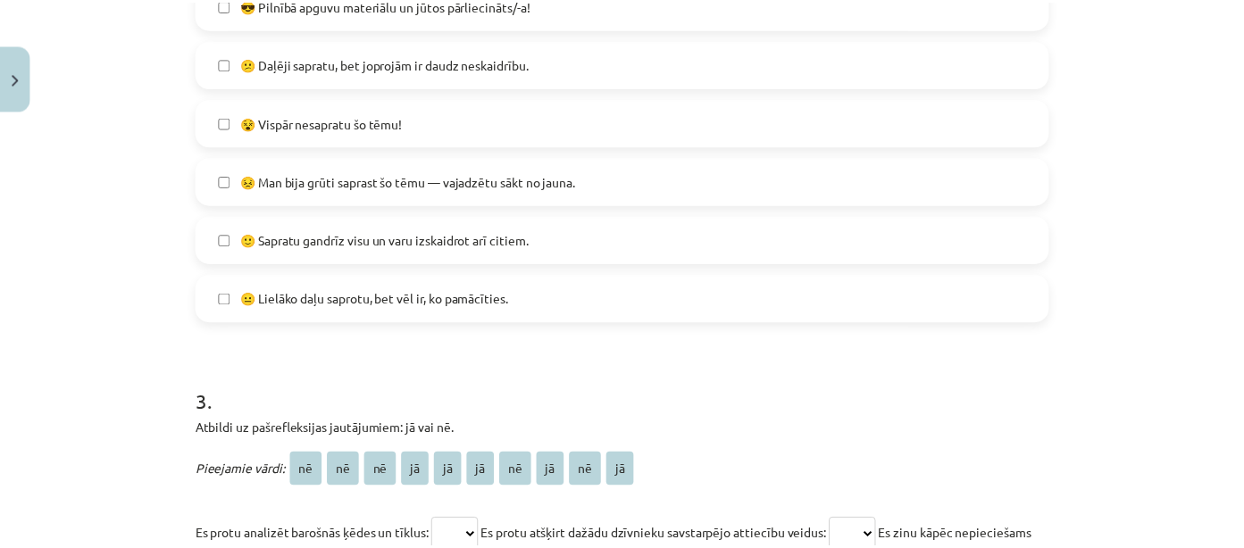
scroll to position [1341, 0]
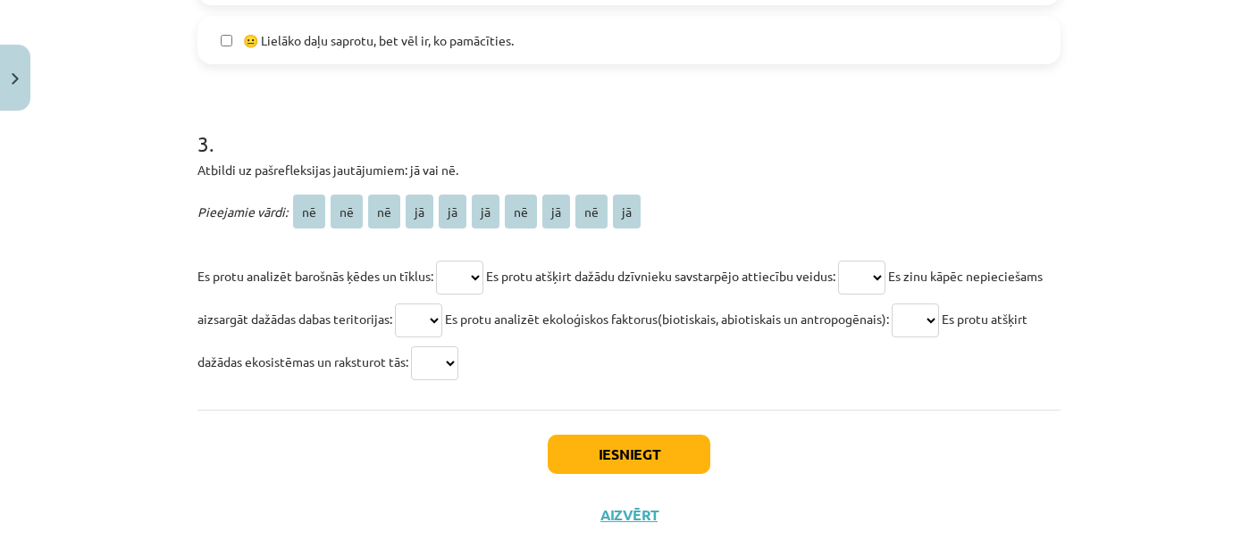
click at [436, 261] on select "** ** ** ** ** ** ** ** ** **" at bounding box center [459, 278] width 47 height 34
click option "**" at bounding box center [0, 0] width 0 height 0
click at [436, 261] on select "** ** ** ** ** ** ** ** ** **" at bounding box center [459, 278] width 47 height 34
select select "**"
click option "**" at bounding box center [0, 0] width 0 height 0
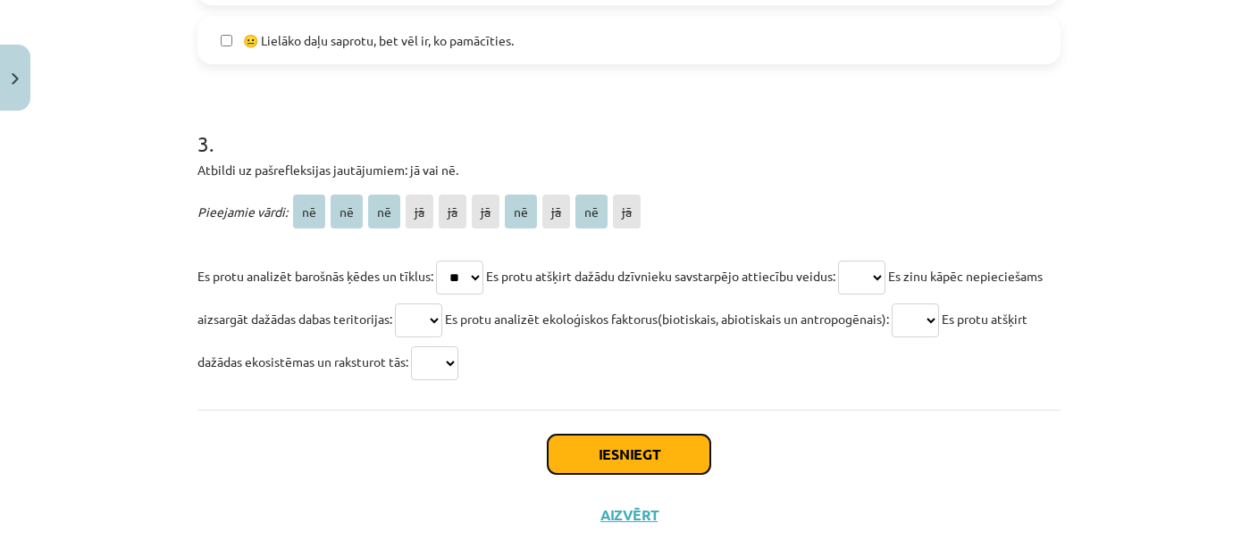
drag, startPoint x: 676, startPoint y: 446, endPoint x: 673, endPoint y: 422, distance: 24.3
click at [677, 439] on button "Iesniegt" at bounding box center [629, 454] width 163 height 39
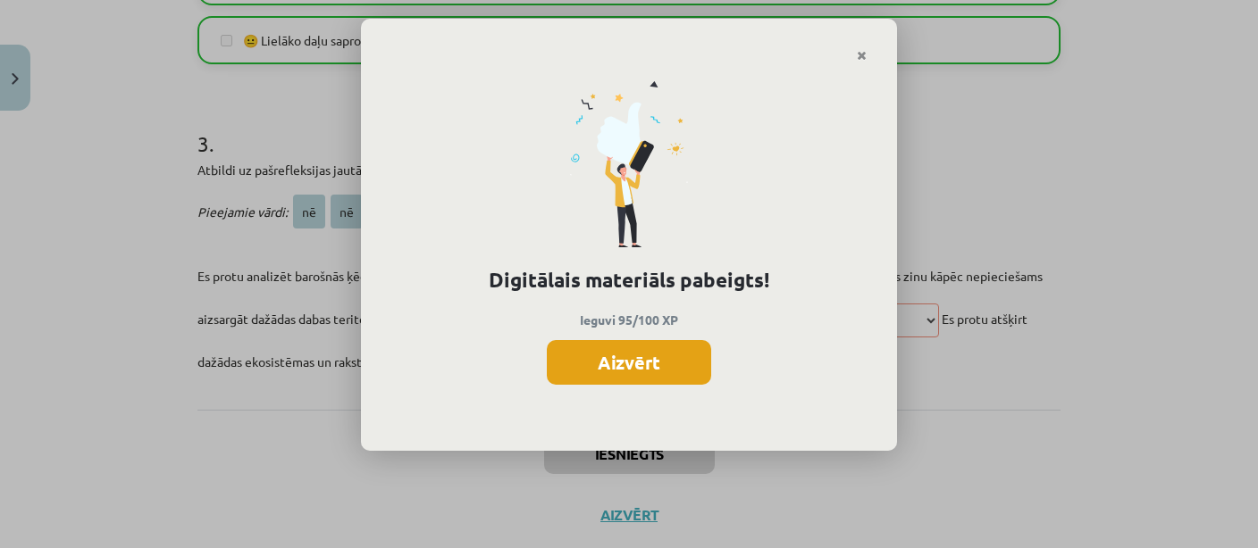
click at [613, 371] on button "Aizvērt" at bounding box center [629, 362] width 164 height 45
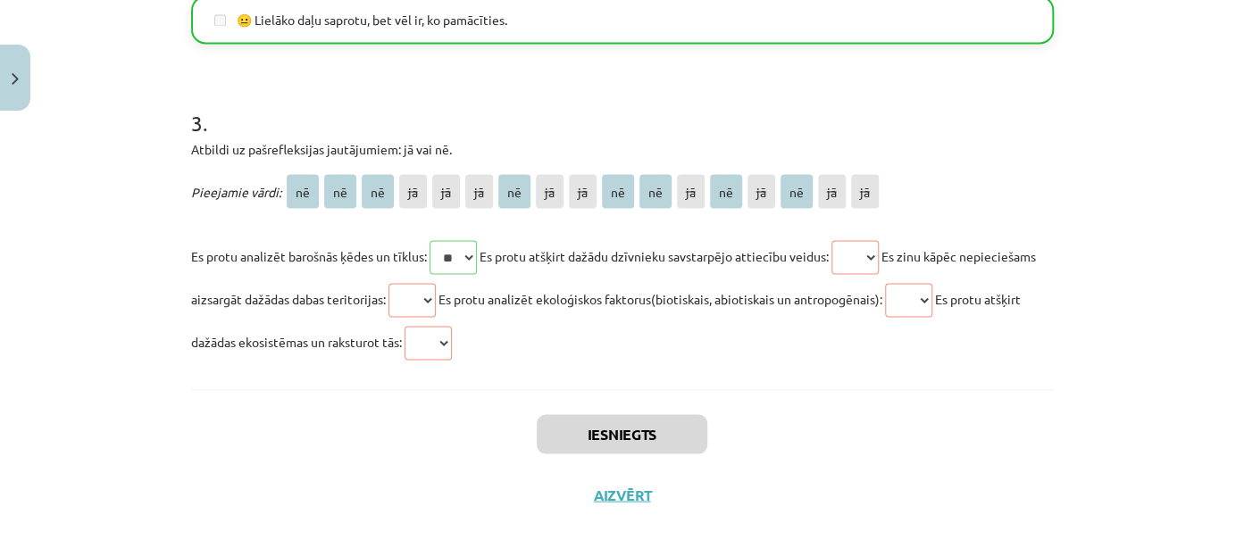
scroll to position [1382, 0]
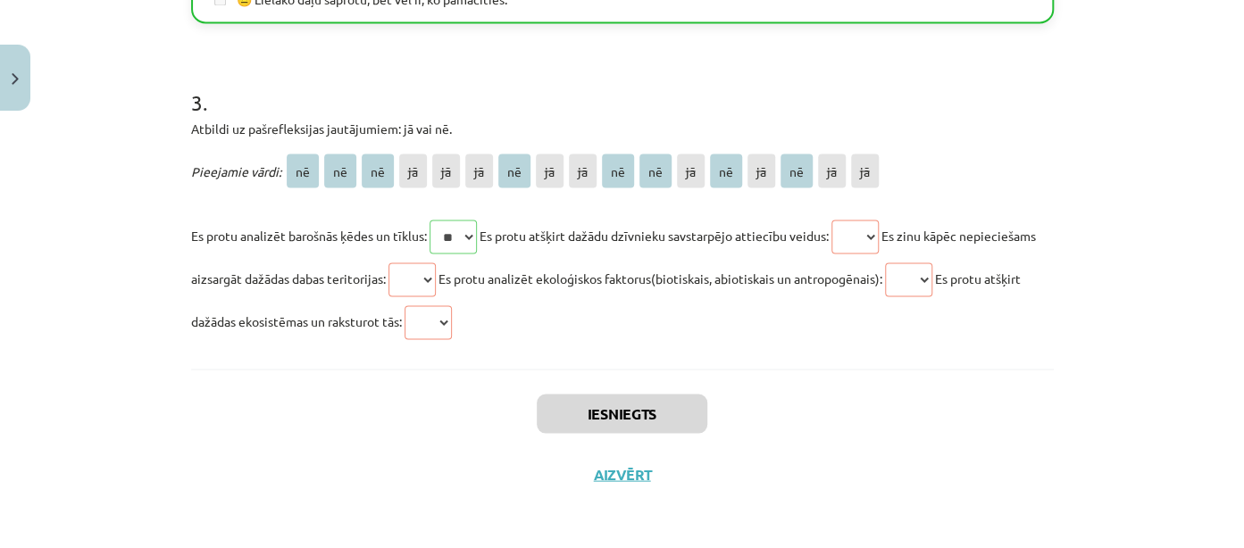
click at [615, 461] on div "Iesniegts Aizvērt" at bounding box center [622, 431] width 863 height 125
click at [618, 465] on button "Aizvērt" at bounding box center [623, 474] width 68 height 18
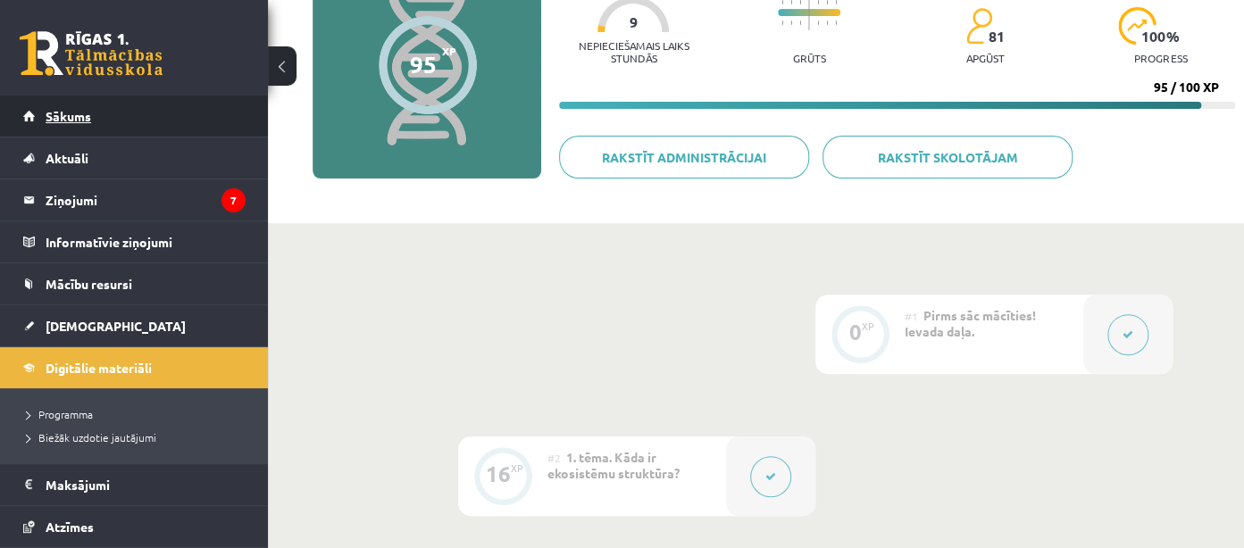
click at [105, 106] on link "Sākums" at bounding box center [134, 116] width 222 height 41
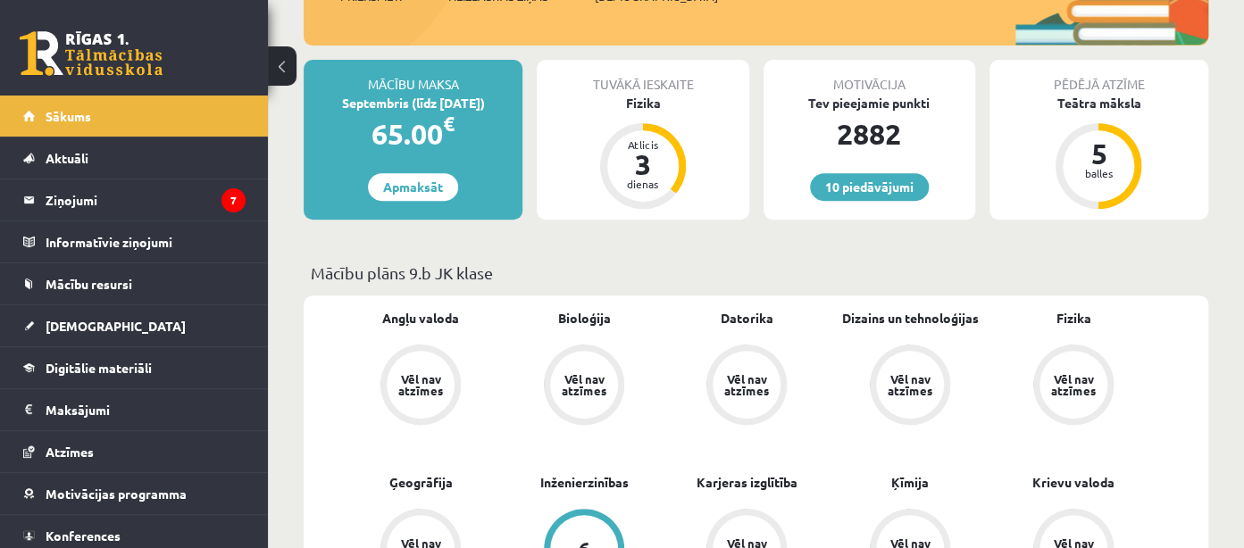
scroll to position [849, 0]
